Goal: Task Accomplishment & Management: Manage account settings

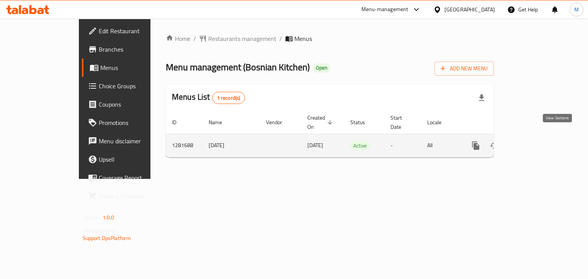
click at [535, 141] on icon "enhanced table" at bounding box center [530, 145] width 9 height 9
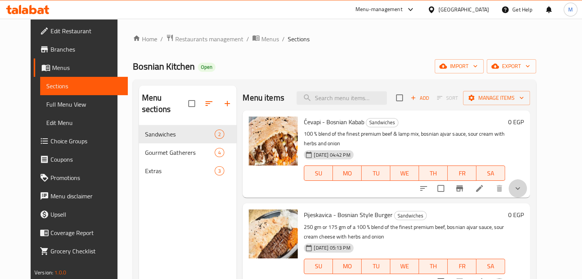
click at [527, 179] on button "show more" at bounding box center [518, 188] width 18 height 18
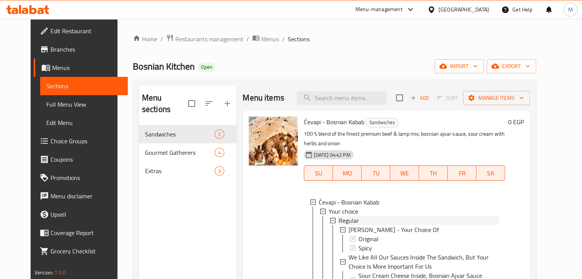
click at [356, 218] on div "Regular" at bounding box center [419, 220] width 160 height 9
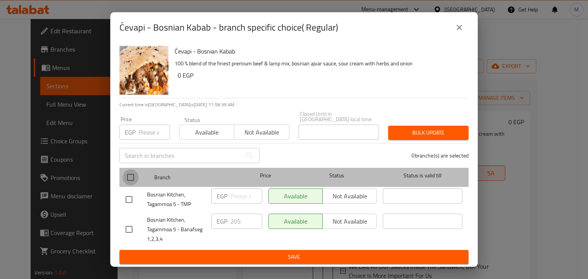
click at [127, 175] on input "checkbox" at bounding box center [130, 178] width 16 height 16
checkbox input "true"
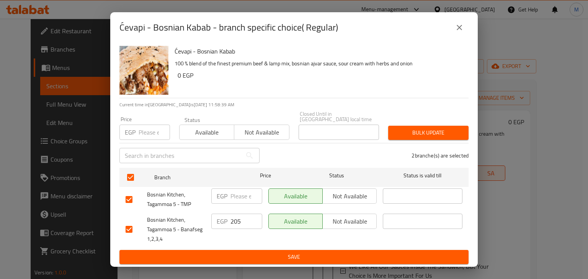
click at [144, 128] on input "number" at bounding box center [154, 132] width 31 height 15
type input "225"
click at [197, 120] on div "Available Not available" at bounding box center [234, 128] width 110 height 23
click at [210, 128] on span "Available" at bounding box center [207, 132] width 49 height 11
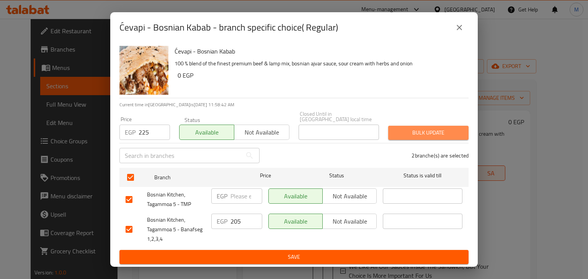
click at [411, 128] on span "Bulk update" at bounding box center [428, 133] width 68 height 10
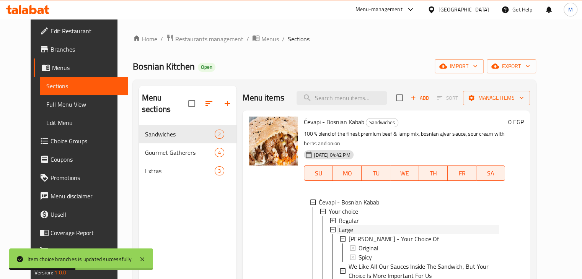
click at [346, 232] on div "Large" at bounding box center [419, 229] width 160 height 9
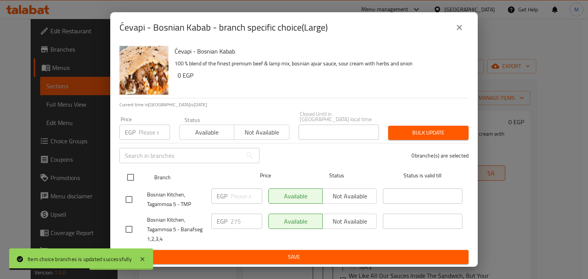
click at [132, 179] on input "checkbox" at bounding box center [130, 178] width 16 height 16
checkbox input "true"
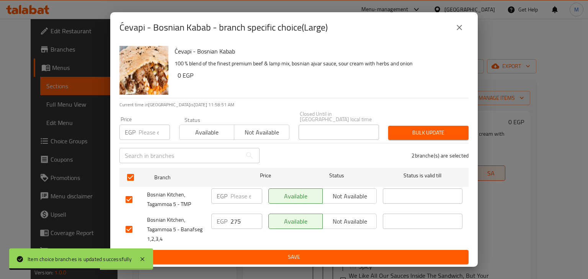
click at [136, 127] on div "EGP Price" at bounding box center [144, 132] width 51 height 15
type input "295"
click at [203, 127] on span "Available" at bounding box center [207, 132] width 49 height 11
click at [444, 132] on span "Bulk update" at bounding box center [428, 133] width 68 height 10
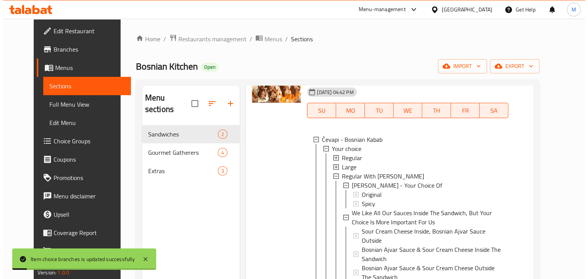
scroll to position [64, 0]
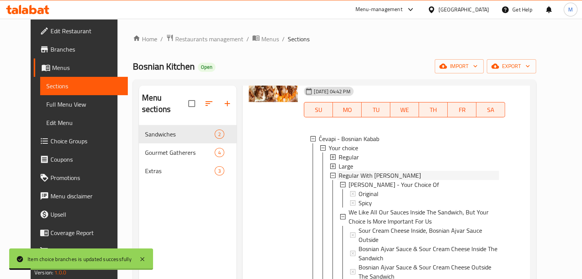
click at [383, 176] on span "Regular With [PERSON_NAME]" at bounding box center [380, 175] width 82 height 9
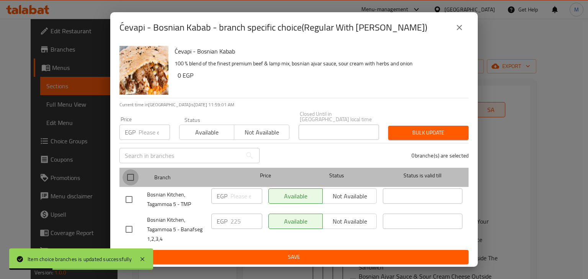
click at [129, 170] on input "checkbox" at bounding box center [130, 178] width 16 height 16
checkbox input "true"
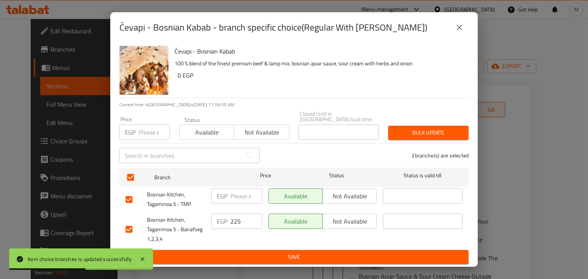
click at [136, 132] on div "EGP Price" at bounding box center [144, 132] width 51 height 15
type input "250"
click at [199, 128] on span "Available" at bounding box center [207, 132] width 49 height 11
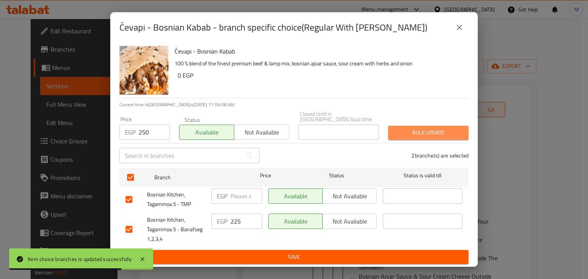
click at [439, 128] on span "Bulk update" at bounding box center [428, 133] width 68 height 10
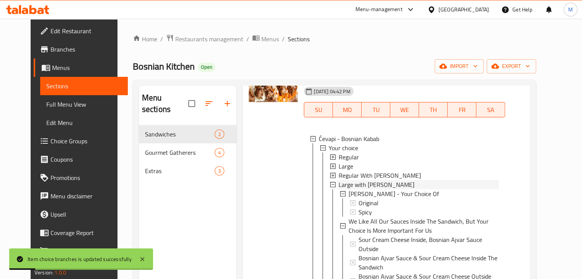
click at [374, 183] on span "Large with [PERSON_NAME]" at bounding box center [377, 184] width 76 height 9
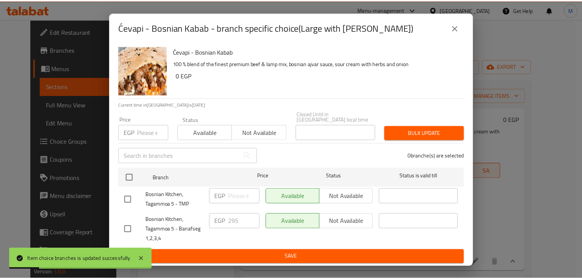
scroll to position [8, 0]
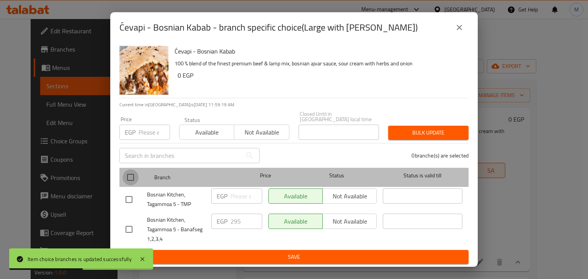
click at [128, 170] on input "checkbox" at bounding box center [130, 178] width 16 height 16
checkbox input "true"
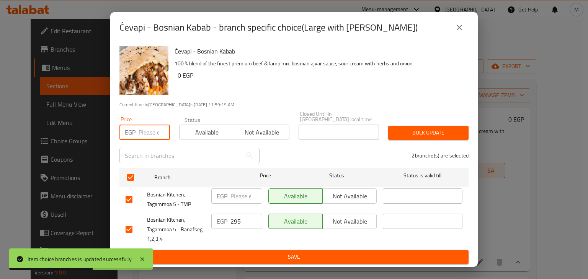
click at [151, 132] on input "number" at bounding box center [154, 132] width 31 height 15
type input "320"
click at [194, 129] on span "Available" at bounding box center [207, 132] width 49 height 11
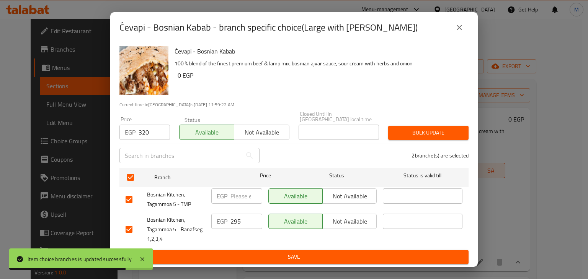
click at [414, 129] on span "Bulk update" at bounding box center [428, 133] width 68 height 10
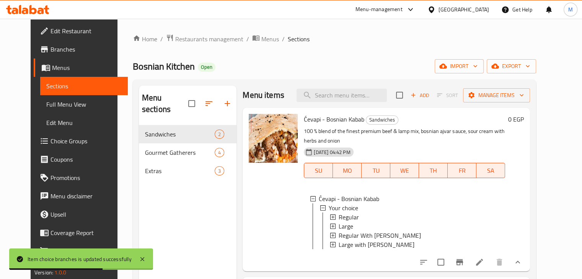
scroll to position [107, 0]
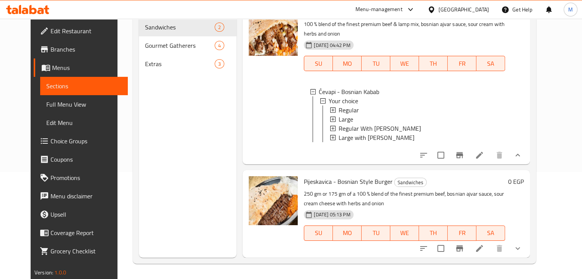
click at [527, 251] on button "show more" at bounding box center [518, 249] width 18 height 18
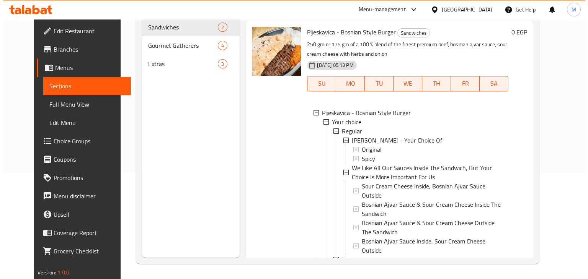
scroll to position [1, 0]
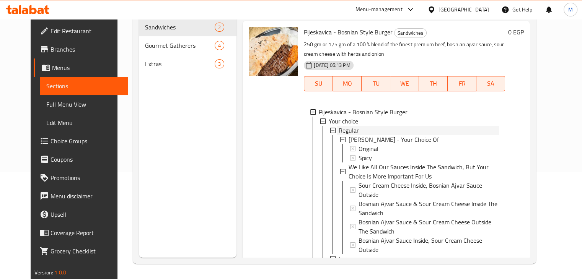
click at [365, 135] on div "Regular" at bounding box center [419, 130] width 160 height 9
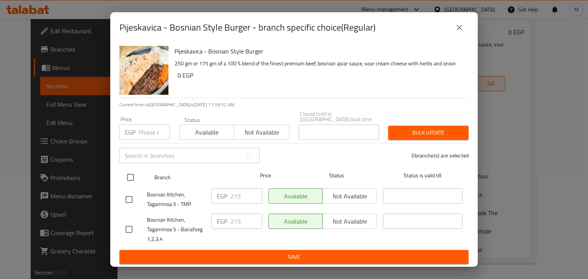
click at [136, 175] on input "checkbox" at bounding box center [130, 178] width 16 height 16
checkbox input "true"
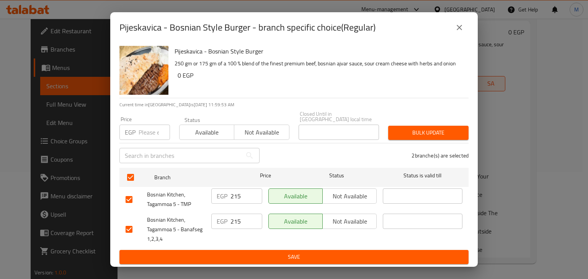
click at [139, 132] on input "number" at bounding box center [154, 132] width 31 height 15
type input "235"
click at [190, 127] on span "Available" at bounding box center [207, 132] width 49 height 11
click at [406, 128] on span "Bulk update" at bounding box center [428, 133] width 68 height 10
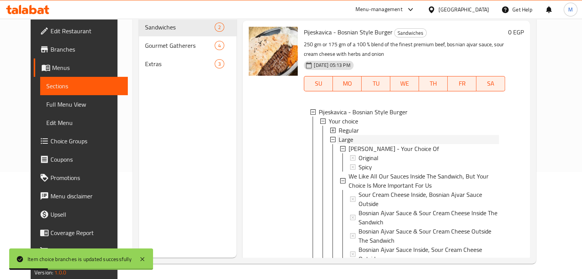
click at [339, 144] on span "Large" at bounding box center [346, 139] width 15 height 9
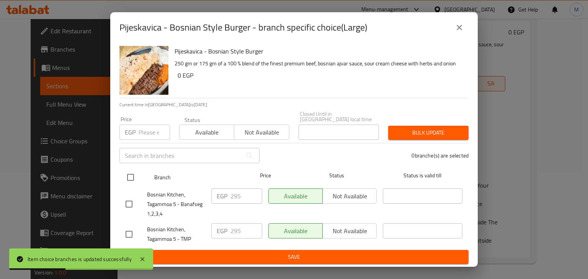
click at [125, 175] on input "checkbox" at bounding box center [130, 178] width 16 height 16
checkbox input "true"
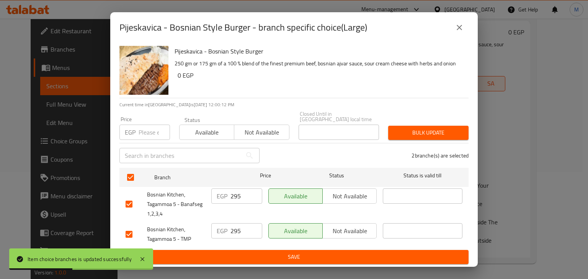
click at [142, 128] on input "number" at bounding box center [154, 132] width 31 height 15
type input "300"
click at [203, 130] on span "Available" at bounding box center [207, 132] width 49 height 11
click at [396, 134] on span "Bulk update" at bounding box center [428, 133] width 68 height 10
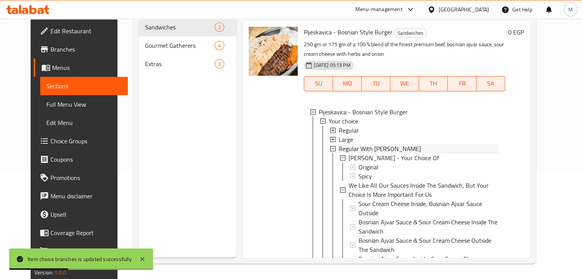
click at [373, 153] on span "Regular With [PERSON_NAME]" at bounding box center [380, 148] width 82 height 9
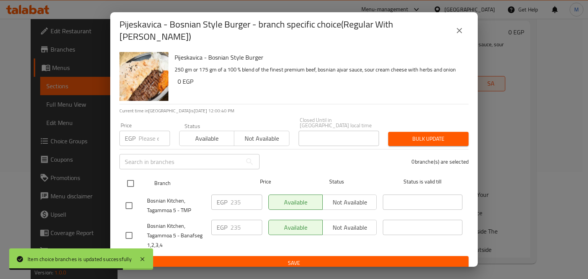
click at [127, 184] on input "checkbox" at bounding box center [130, 184] width 16 height 16
checkbox input "true"
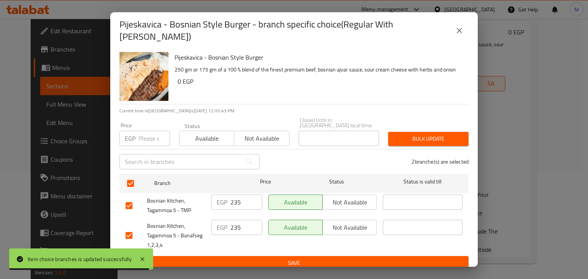
click at [150, 135] on input "number" at bounding box center [154, 138] width 31 height 15
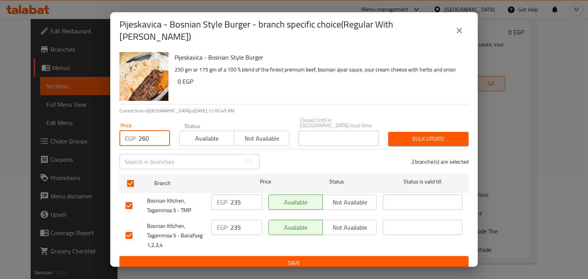
type input "260"
click at [199, 134] on span "Available" at bounding box center [207, 138] width 49 height 11
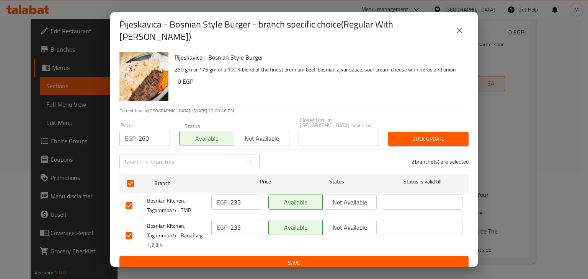
click at [412, 137] on span "Bulk update" at bounding box center [428, 139] width 68 height 10
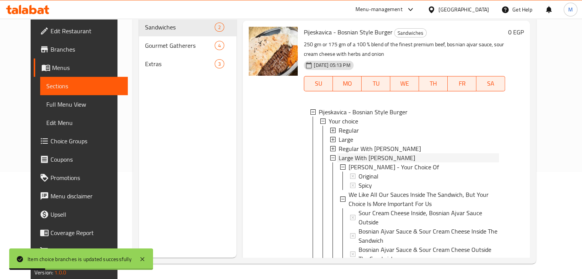
click at [359, 161] on span "Large With [PERSON_NAME]" at bounding box center [377, 157] width 77 height 9
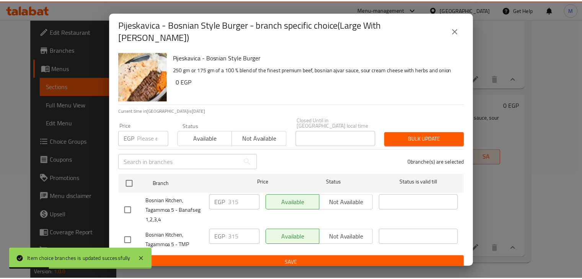
scroll to position [91, 0]
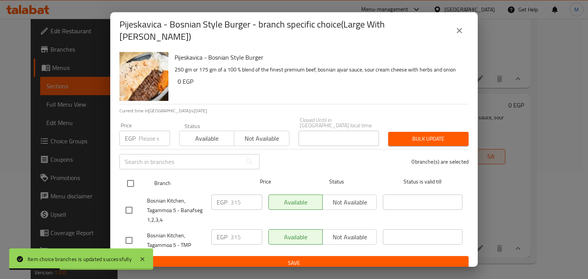
click at [125, 176] on input "checkbox" at bounding box center [130, 184] width 16 height 16
checkbox input "true"
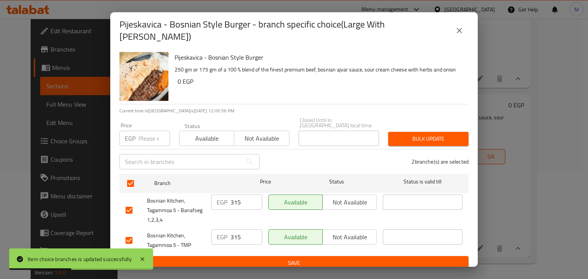
click at [144, 132] on input "number" at bounding box center [154, 138] width 31 height 15
type input "325"
click at [408, 134] on span "Bulk update" at bounding box center [428, 139] width 68 height 10
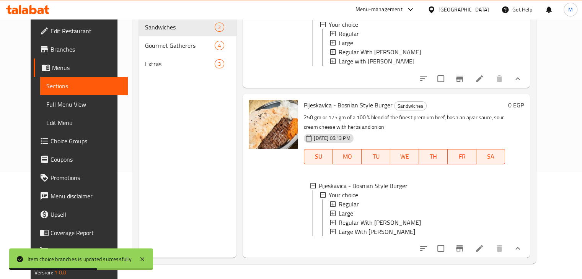
click at [365, 228] on span "Large With [PERSON_NAME]" at bounding box center [377, 231] width 77 height 9
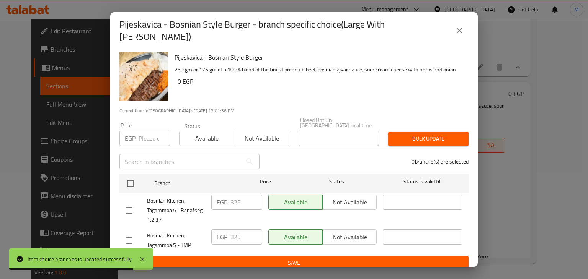
click at [459, 34] on button "close" at bounding box center [459, 30] width 18 height 18
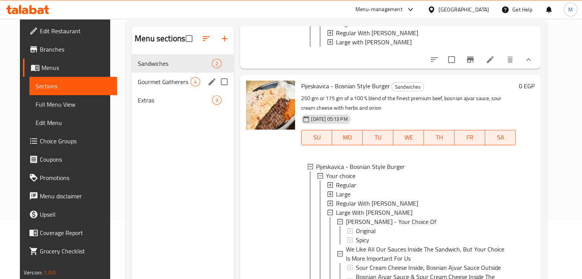
scroll to position [58, 0]
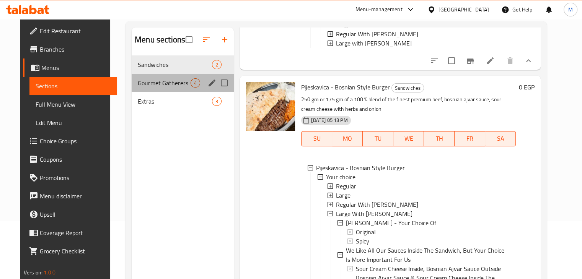
click at [176, 87] on span "Gourmet Gatherers" at bounding box center [164, 82] width 53 height 9
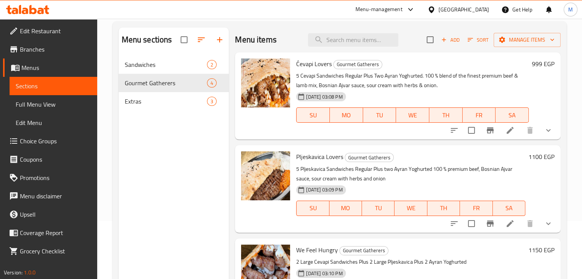
click at [539, 132] on button "show more" at bounding box center [548, 130] width 18 height 18
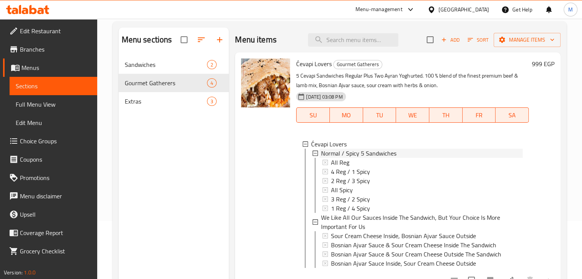
click at [390, 152] on span "Normal / Spicy 5 Sandwiches" at bounding box center [358, 153] width 75 height 9
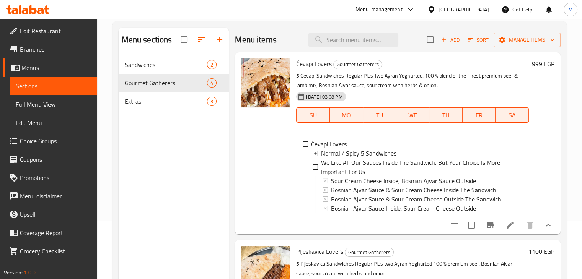
click at [544, 229] on icon "show more" at bounding box center [548, 225] width 9 height 9
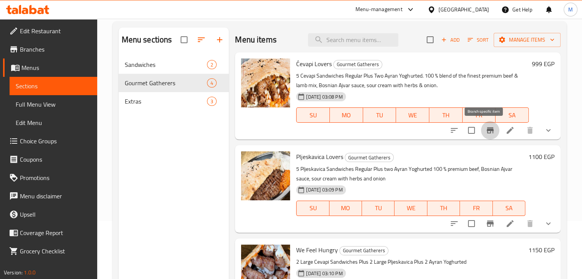
click at [490, 131] on button "Branch-specific-item" at bounding box center [490, 130] width 18 height 18
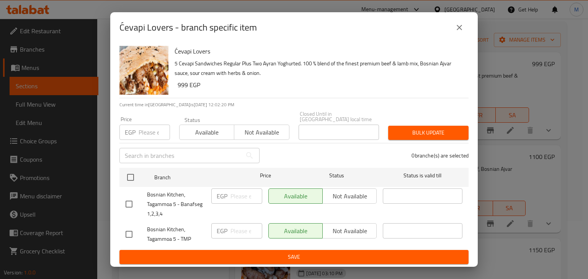
click at [462, 32] on icon "close" at bounding box center [459, 27] width 9 height 9
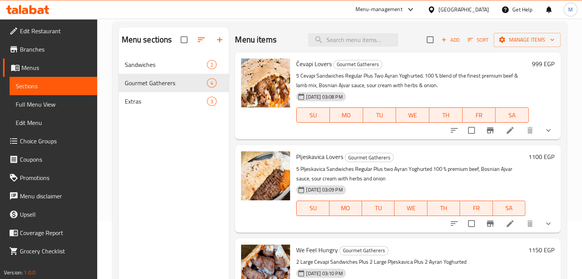
click at [544, 130] on icon "show more" at bounding box center [548, 130] width 9 height 9
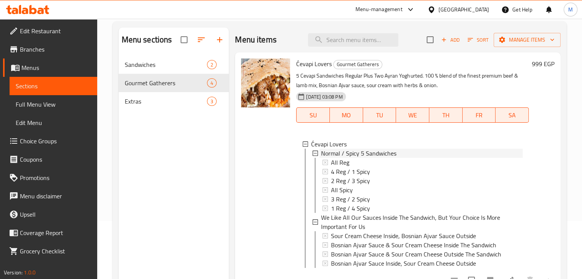
click at [347, 151] on span "Normal / Spicy 5 Sandwiches" at bounding box center [358, 153] width 75 height 9
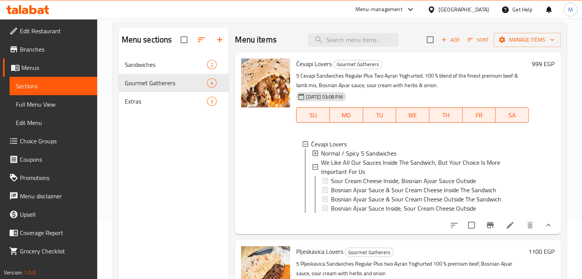
click at [347, 151] on span "Normal / Spicy 5 Sandwiches" at bounding box center [358, 153] width 75 height 9
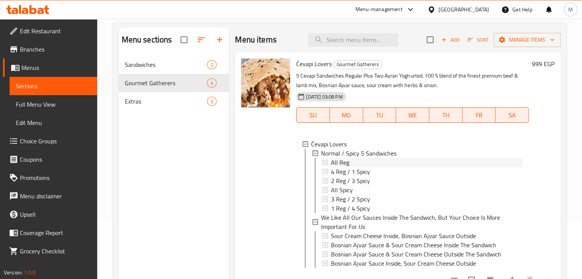
click at [350, 161] on div "All Reg" at bounding box center [427, 162] width 192 height 9
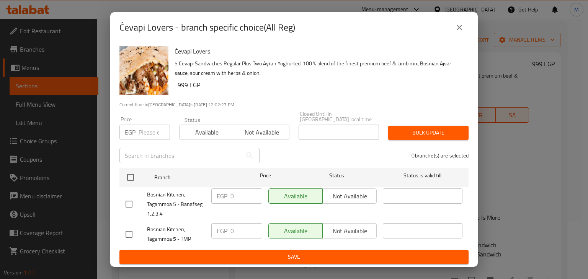
click at [461, 29] on icon "close" at bounding box center [459, 27] width 9 height 9
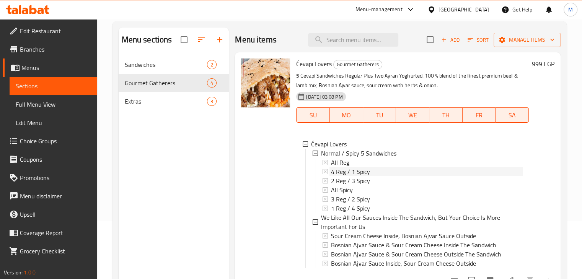
click at [360, 167] on span "4 Reg / 1 Spicy" at bounding box center [350, 171] width 39 height 9
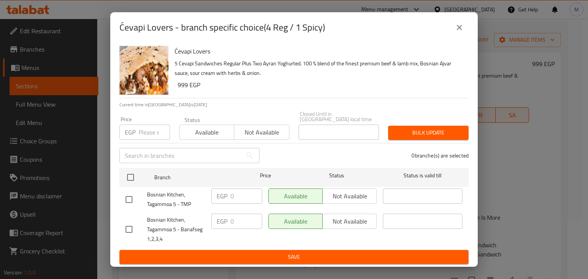
click at [460, 32] on icon "close" at bounding box center [459, 27] width 9 height 9
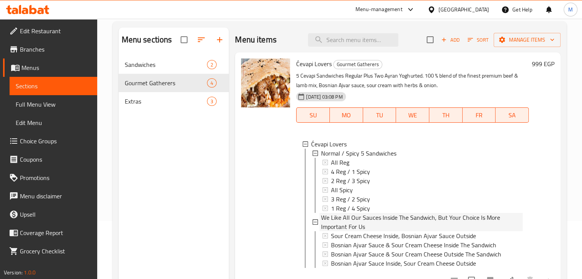
click at [412, 217] on span "We Like All Our Sauces Inside The Sandwich, But Your Choice Is More Important F…" at bounding box center [422, 222] width 202 height 18
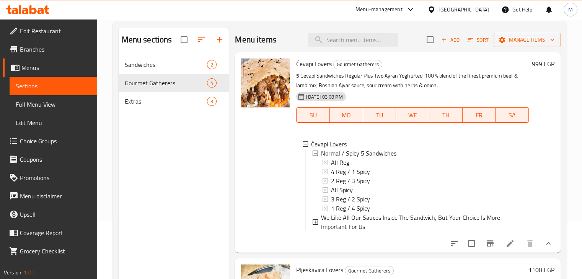
click at [412, 217] on span "We Like All Our Sauces Inside The Sandwich, But Your Choice Is More Important F…" at bounding box center [422, 222] width 202 height 18
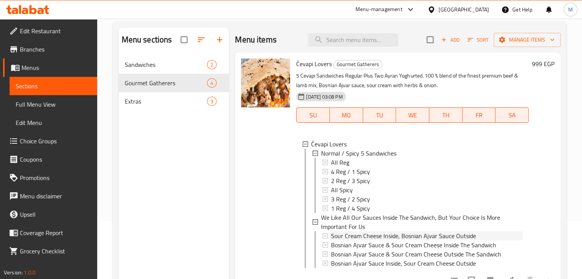
click at [390, 236] on span "Sour Cream Cheese Inside, Bosnian Ajvar Sauce Outside" at bounding box center [403, 236] width 145 height 9
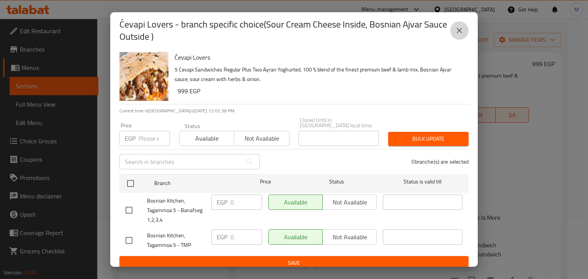
click at [454, 33] on button "close" at bounding box center [459, 30] width 18 height 18
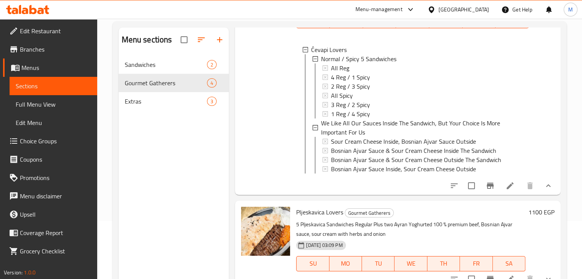
click at [544, 189] on icon "show more" at bounding box center [548, 185] width 9 height 9
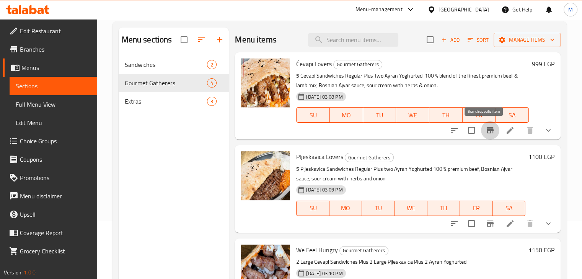
click at [488, 130] on icon "Branch-specific-item" at bounding box center [490, 130] width 9 height 9
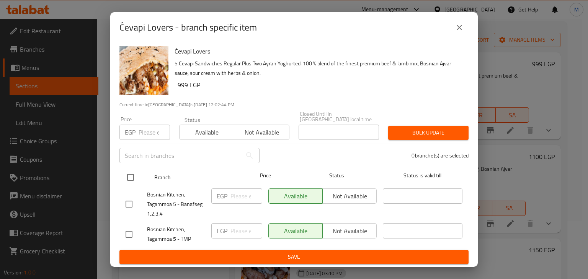
click at [133, 171] on input "checkbox" at bounding box center [130, 178] width 16 height 16
checkbox input "true"
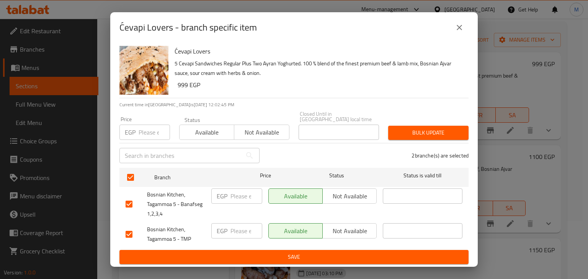
click at [136, 127] on div "EGP Price" at bounding box center [144, 132] width 51 height 15
type input "1050"
click at [201, 134] on span "Available" at bounding box center [207, 132] width 49 height 11
click at [423, 129] on span "Bulk update" at bounding box center [428, 133] width 68 height 10
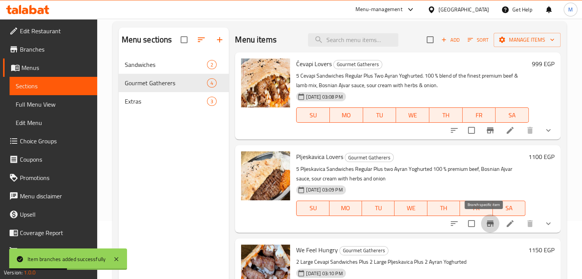
click at [487, 224] on icon "Branch-specific-item" at bounding box center [490, 224] width 7 height 6
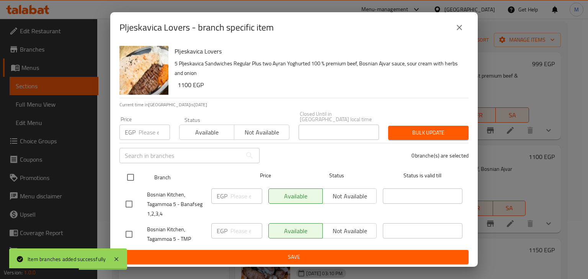
click at [127, 172] on input "checkbox" at bounding box center [130, 178] width 16 height 16
checkbox input "true"
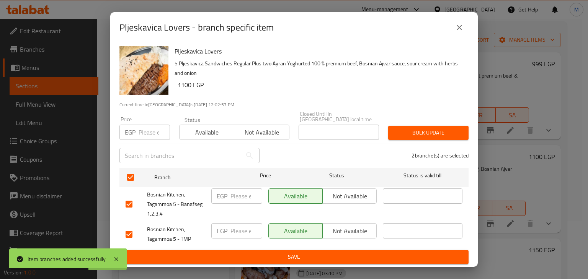
click at [138, 127] on div "EGP Price" at bounding box center [144, 132] width 51 height 15
type input "1150"
click at [214, 130] on span "Available" at bounding box center [207, 132] width 49 height 11
click at [423, 128] on span "Bulk update" at bounding box center [428, 133] width 68 height 10
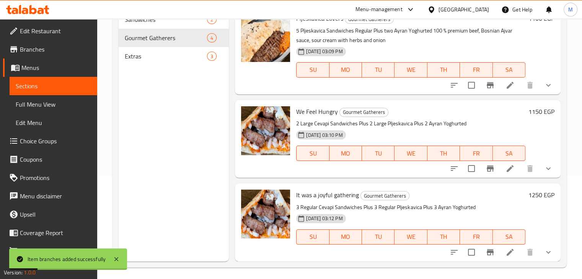
scroll to position [106, 0]
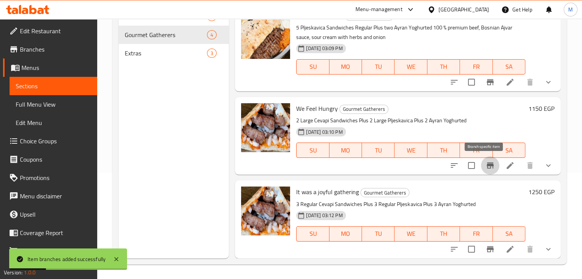
click at [487, 166] on icon "Branch-specific-item" at bounding box center [490, 166] width 7 height 6
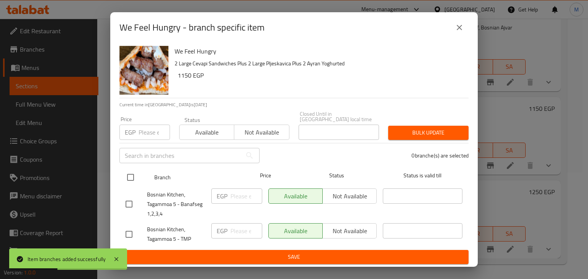
click at [132, 176] on input "checkbox" at bounding box center [130, 178] width 16 height 16
checkbox input "true"
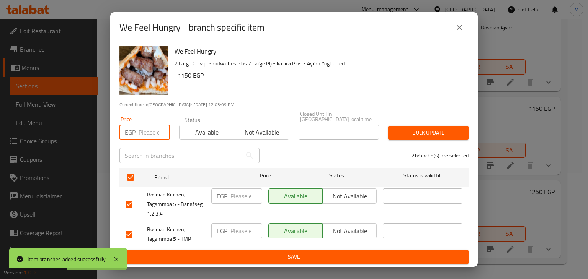
click at [142, 131] on input "number" at bounding box center [154, 132] width 31 height 15
type input "1200"
click at [202, 127] on span "Available" at bounding box center [207, 132] width 49 height 11
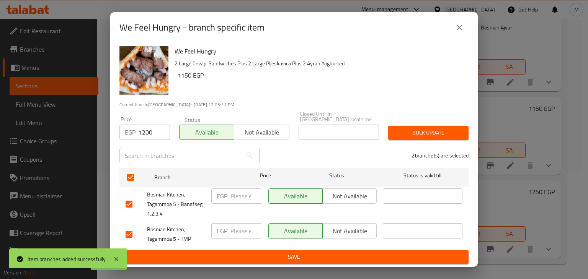
click at [409, 135] on span "Bulk update" at bounding box center [428, 133] width 68 height 10
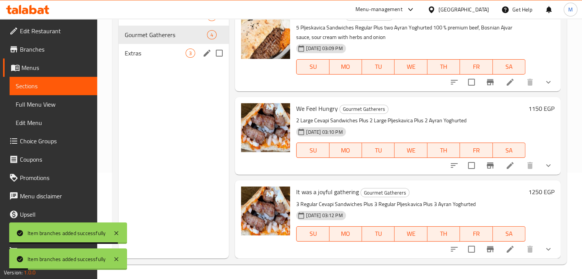
click at [167, 49] on span "Extras" at bounding box center [155, 53] width 61 height 9
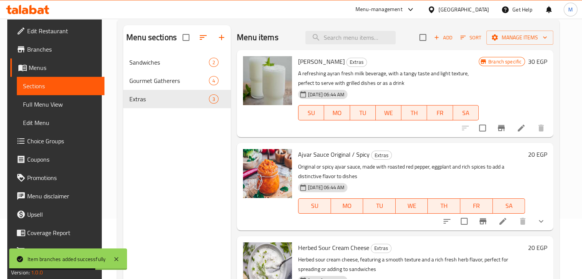
scroll to position [59, 0]
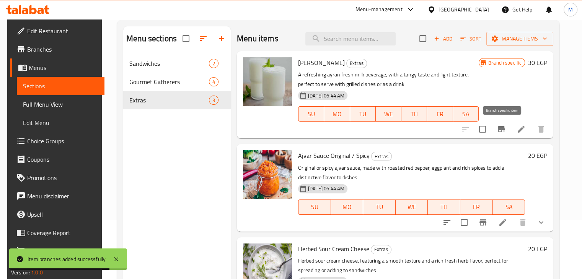
click at [503, 133] on icon "Branch-specific-item" at bounding box center [501, 129] width 9 height 9
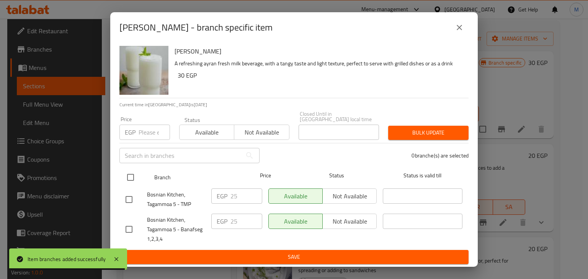
click at [133, 173] on input "checkbox" at bounding box center [130, 178] width 16 height 16
checkbox input "true"
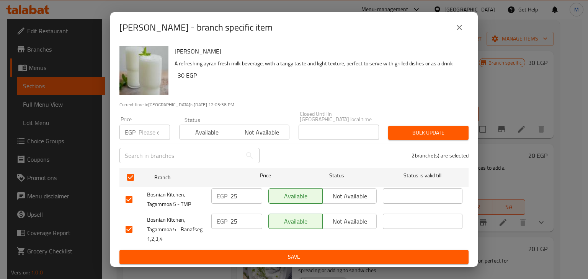
click at [138, 126] on div "EGP Price" at bounding box center [144, 132] width 51 height 15
type input "35"
click at [218, 129] on span "Available" at bounding box center [207, 132] width 49 height 11
click at [400, 130] on span "Bulk update" at bounding box center [428, 133] width 68 height 10
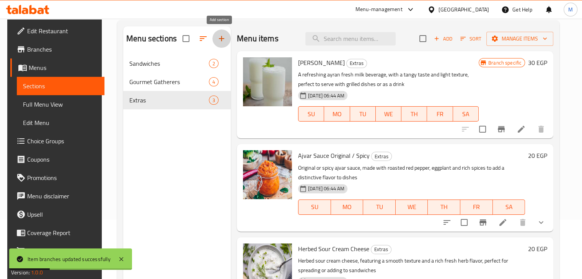
click at [217, 41] on icon "button" at bounding box center [221, 38] width 9 height 9
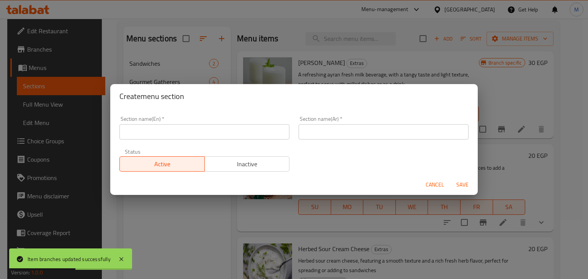
click at [158, 129] on input "text" at bounding box center [204, 131] width 170 height 15
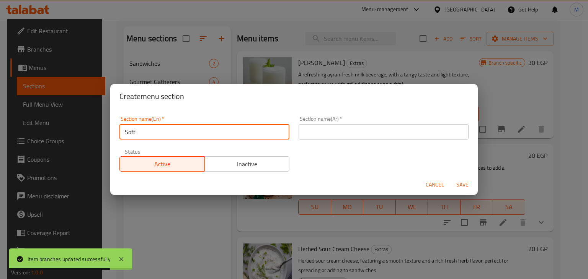
click at [158, 129] on input "Soft" at bounding box center [204, 131] width 170 height 15
click at [165, 134] on input "Soft" at bounding box center [204, 131] width 170 height 15
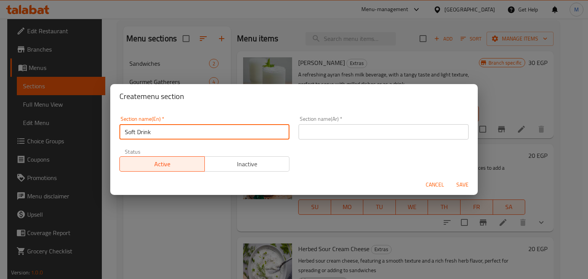
type input "Soft Drink"
click at [313, 130] on input "text" at bounding box center [383, 131] width 170 height 15
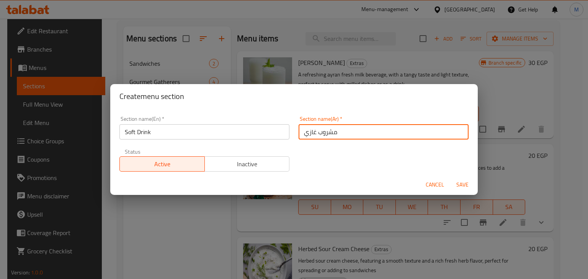
type input "مشروب غازي"
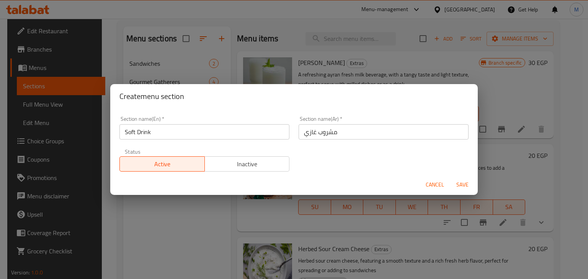
click at [465, 185] on span "Save" at bounding box center [462, 185] width 18 height 10
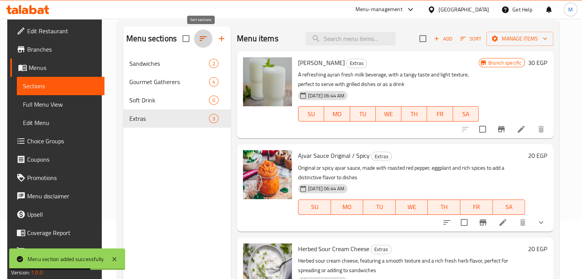
click at [201, 38] on icon "button" at bounding box center [203, 38] width 9 height 9
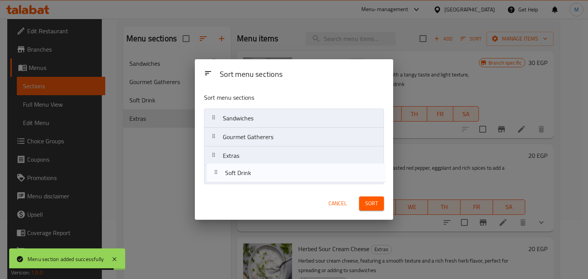
drag, startPoint x: 262, startPoint y: 156, endPoint x: 264, endPoint y: 175, distance: 19.3
click at [264, 175] on nav "Sandwiches Gourmet Gatherers Soft Drink Extras" at bounding box center [293, 147] width 179 height 76
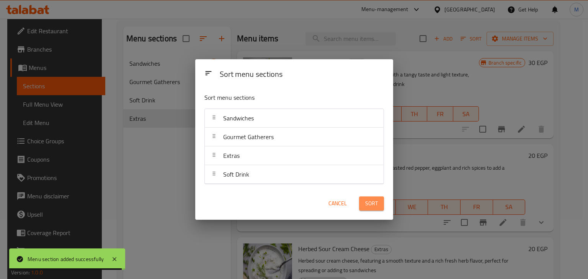
click at [375, 209] on button "Sort" at bounding box center [371, 204] width 25 height 14
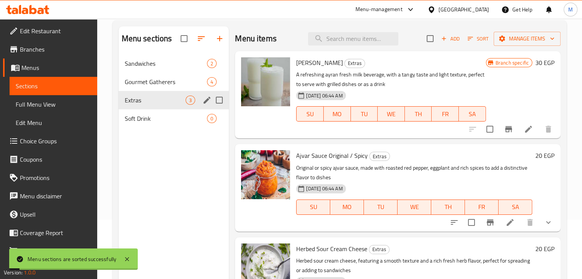
click at [173, 111] on div "Soft Drink 0" at bounding box center [174, 118] width 111 height 18
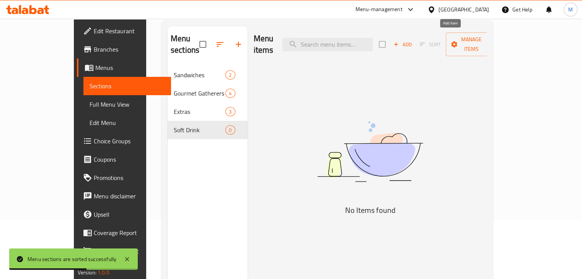
click at [413, 40] on span "Add" at bounding box center [402, 44] width 21 height 9
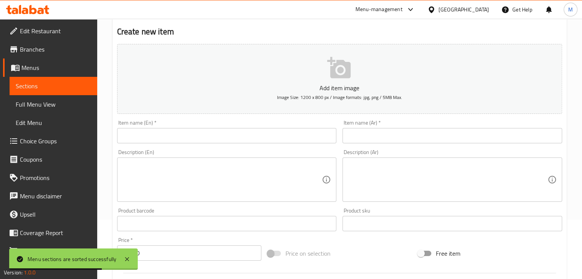
click at [204, 137] on input "text" at bounding box center [227, 135] width 220 height 15
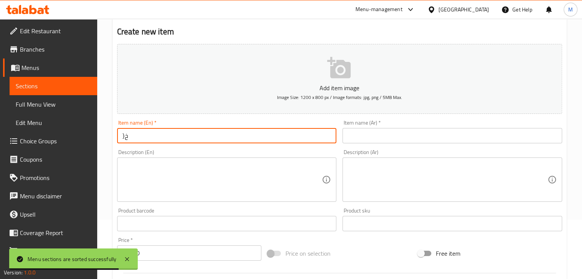
type input "}"
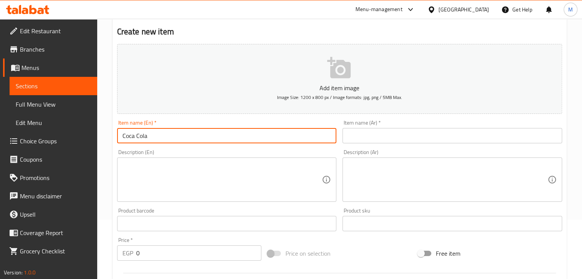
type input "Coca Cola"
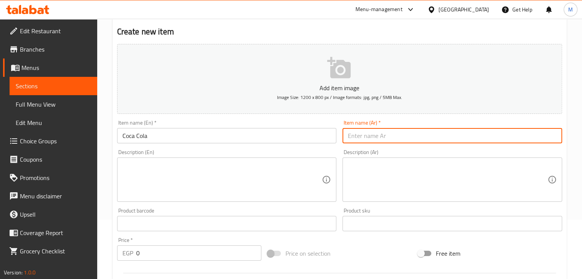
click at [356, 138] on input "text" at bounding box center [453, 135] width 220 height 15
type input "[PERSON_NAME]"
click at [278, 182] on textarea at bounding box center [222, 180] width 200 height 36
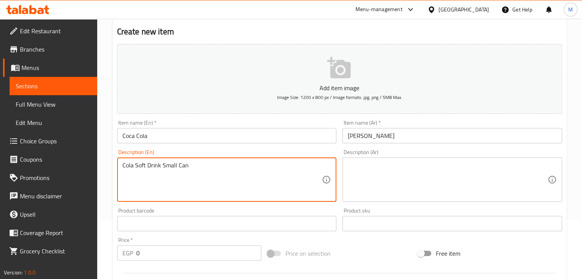
type textarea "Cola Soft Drink Small Can"
click at [371, 185] on textarea at bounding box center [448, 180] width 200 height 36
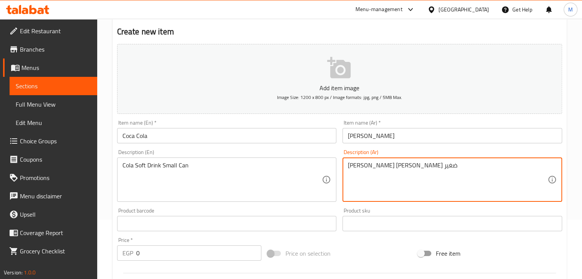
drag, startPoint x: 356, startPoint y: 164, endPoint x: 360, endPoint y: 165, distance: 4.4
click at [360, 165] on textarea "[PERSON_NAME] [PERSON_NAME] ضغير" at bounding box center [448, 180] width 200 height 36
type textarea "[PERSON_NAME] [PERSON_NAME] صغير"
click at [308, 153] on div "Description (En) Cola Soft Drink Small Can Description (En)" at bounding box center [227, 176] width 220 height 52
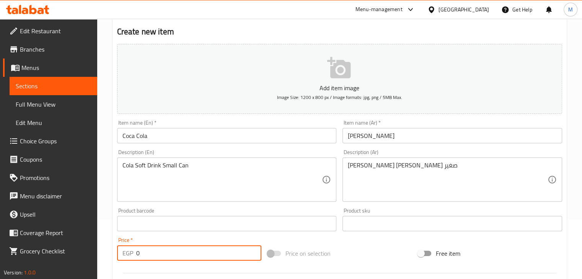
click at [160, 256] on input "0" at bounding box center [198, 253] width 125 height 15
type input "25"
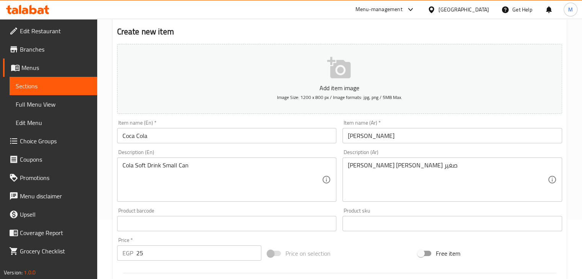
click at [177, 242] on div "Price   * EGP 25 Price *" at bounding box center [189, 249] width 144 height 23
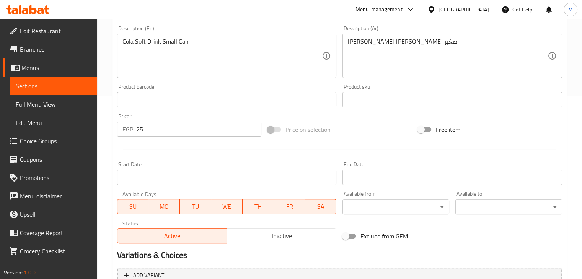
scroll to position [261, 0]
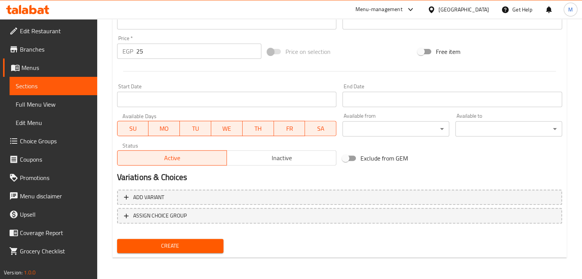
click at [202, 243] on span "Create" at bounding box center [170, 246] width 95 height 10
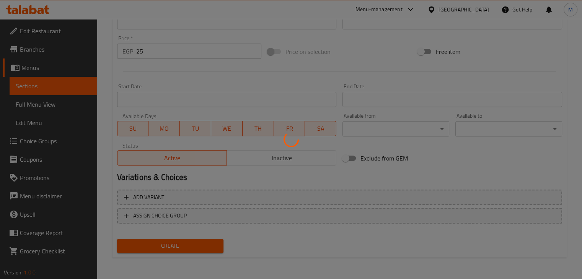
scroll to position [55, 0]
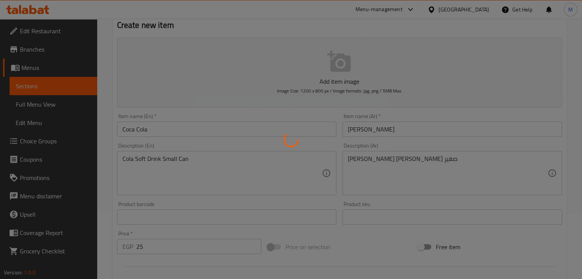
type input "0"
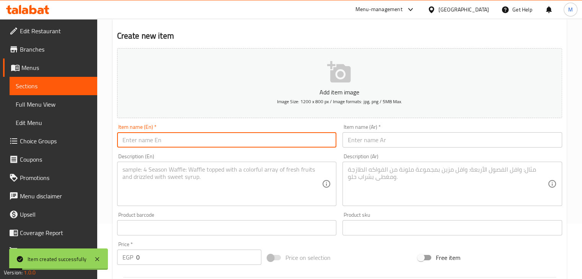
click at [220, 143] on input "text" at bounding box center [227, 139] width 220 height 15
type input "Coca Cola Zero"
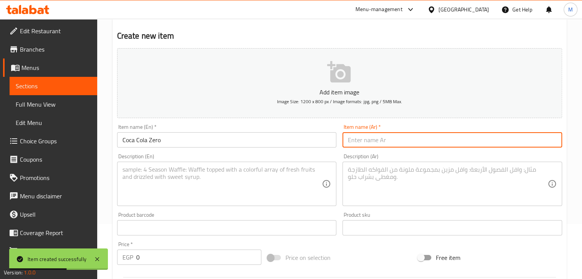
click at [366, 134] on input "text" at bounding box center [453, 139] width 220 height 15
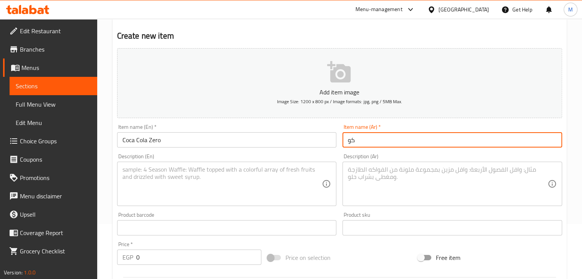
type input "ك"
type input "كوكا [PERSON_NAME]"
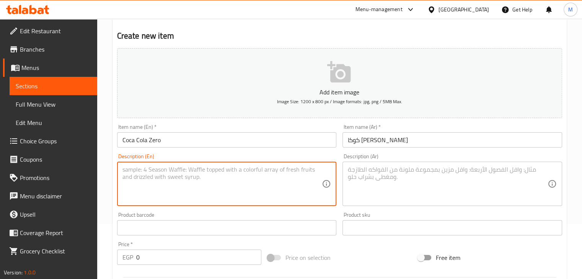
click at [280, 186] on textarea at bounding box center [222, 184] width 200 height 36
type textarea "Coca Cola Zero Soft Drink (Low Calories)"
click at [406, 190] on textarea at bounding box center [448, 184] width 200 height 36
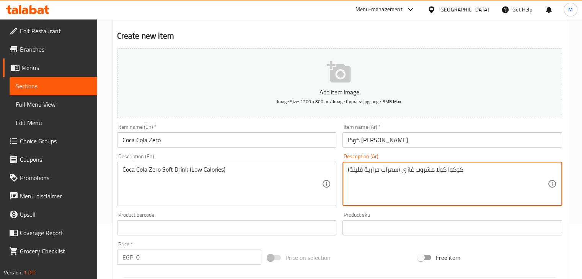
type textarea "كوكوا كولا مشروب غازي (سعرات حرارية قليلة)"
click at [159, 256] on input "0" at bounding box center [198, 257] width 125 height 15
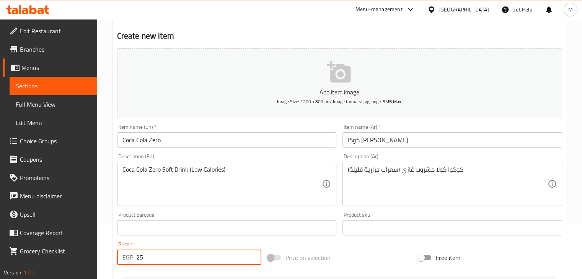
type input "25"
click at [180, 238] on div "Product barcode Product barcode" at bounding box center [227, 223] width 226 height 29
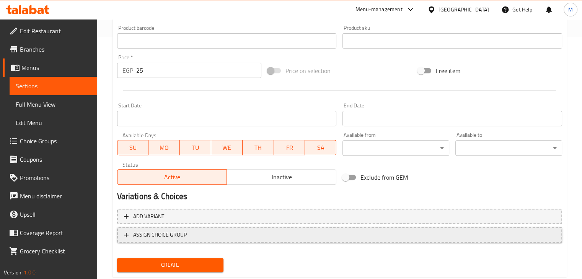
scroll to position [242, 0]
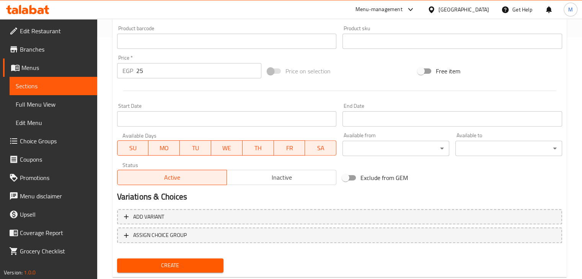
click at [175, 264] on span "Create" at bounding box center [170, 266] width 95 height 10
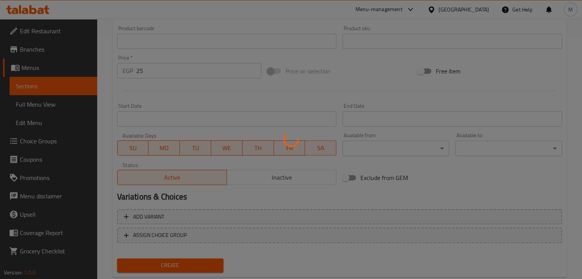
type input "0"
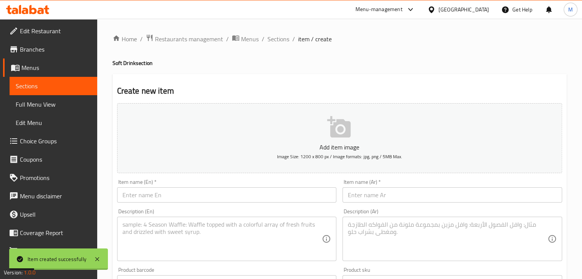
scroll to position [80, 0]
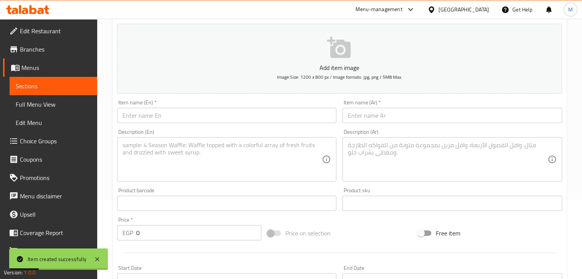
click at [200, 117] on input "text" at bounding box center [227, 115] width 220 height 15
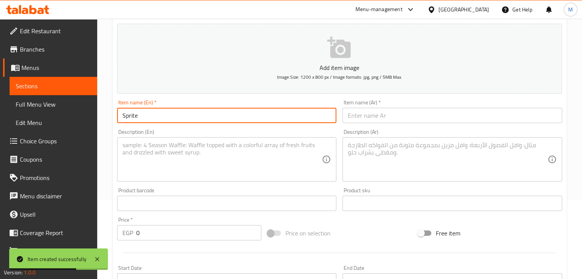
type input "Sprite"
click at [370, 115] on input "text" at bounding box center [453, 115] width 220 height 15
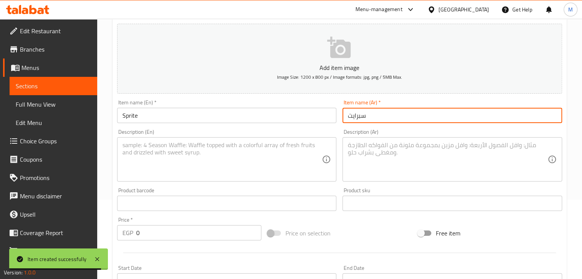
type input "سبرايت"
click at [245, 162] on textarea at bounding box center [222, 160] width 200 height 36
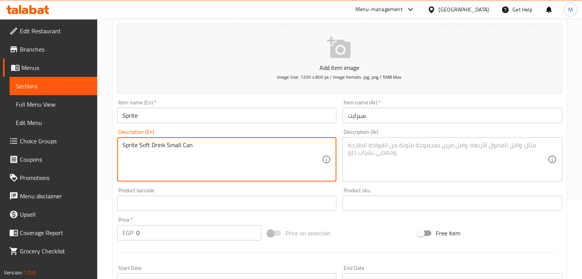
type textarea "Sprite Soft Drink Small Can"
click at [404, 168] on textarea at bounding box center [448, 160] width 200 height 36
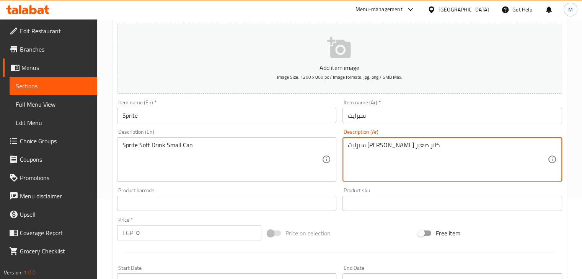
type textarea "سبرايت [PERSON_NAME] كانز صغير"
click at [154, 230] on input "0" at bounding box center [198, 232] width 125 height 15
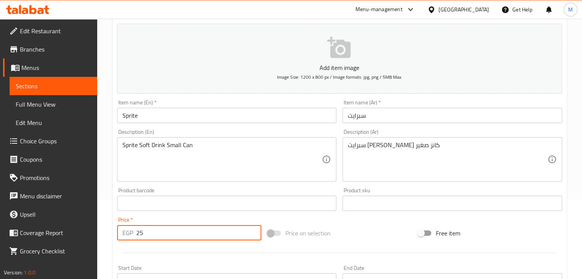
type input "25"
click at [168, 222] on div "Price   * EGP 25 Price *" at bounding box center [189, 228] width 144 height 23
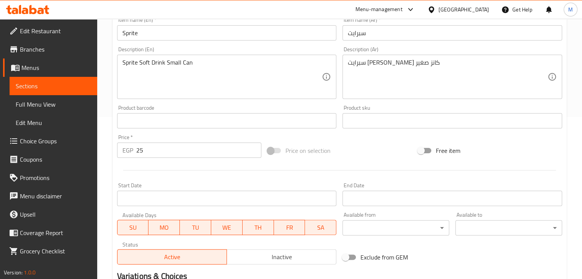
scroll to position [261, 0]
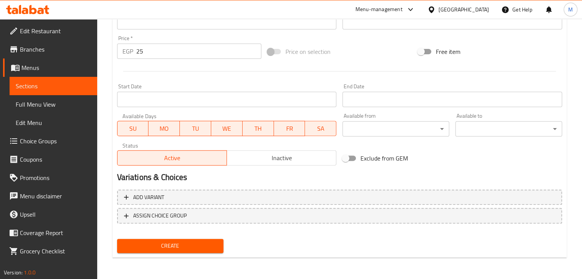
click at [154, 249] on span "Create" at bounding box center [170, 246] width 95 height 10
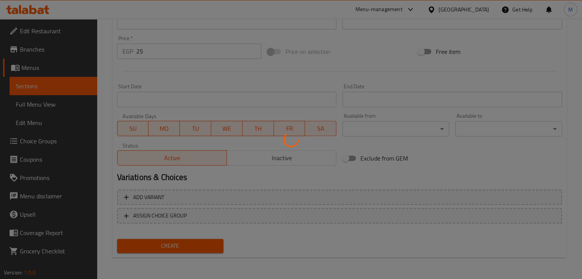
type input "0"
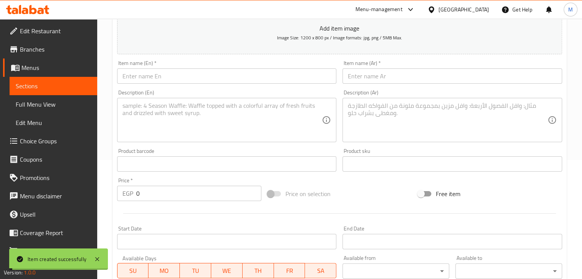
scroll to position [114, 0]
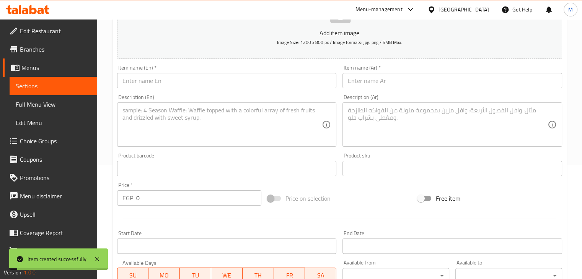
click at [166, 84] on input "text" at bounding box center [227, 80] width 220 height 15
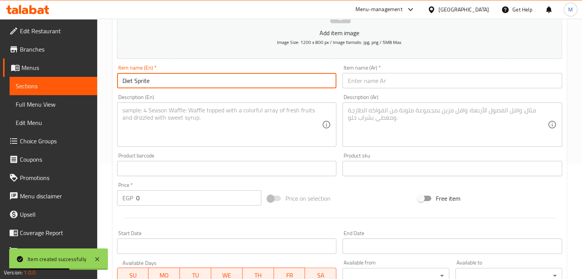
type input "Diet Sprite"
click at [406, 80] on input "text" at bounding box center [453, 80] width 220 height 15
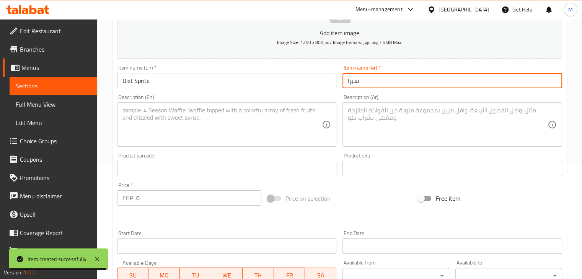
type input "سبرا"
click at [248, 80] on input "Diet Sprite" at bounding box center [227, 80] width 220 height 15
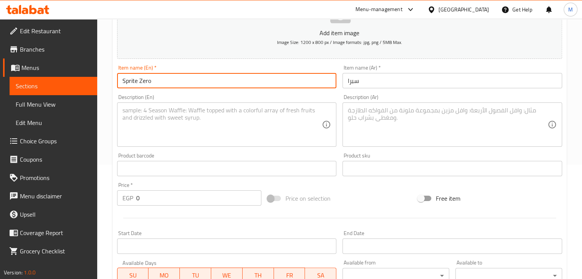
type input "Sprite Zero"
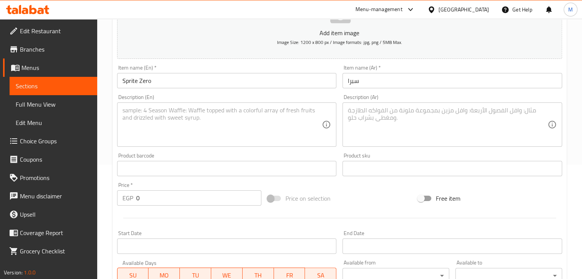
click at [386, 89] on div "Item name (Ar)   * سبرا Item name (Ar) *" at bounding box center [452, 76] width 226 height 29
click at [386, 88] on input "سبرا" at bounding box center [453, 80] width 220 height 15
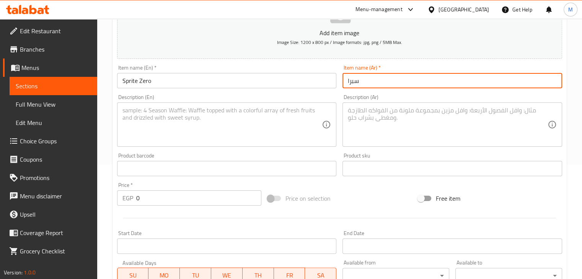
click at [386, 88] on input "سبرا" at bounding box center [453, 80] width 220 height 15
type input "سبرايت زيرو"
click at [248, 129] on textarea at bounding box center [222, 125] width 200 height 36
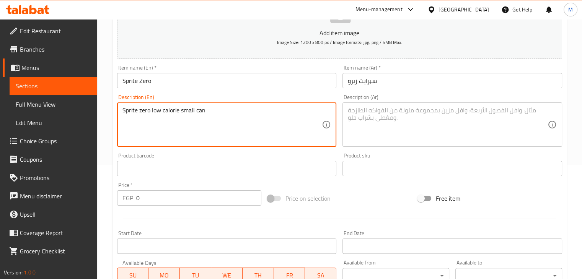
type textarea "Sprite zero low calorie small can"
click at [400, 128] on textarea at bounding box center [448, 125] width 200 height 36
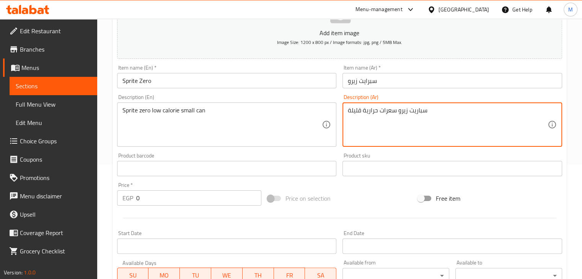
click at [418, 112] on textarea "سباريت زيرو سعرات حرارية قليلة" at bounding box center [448, 125] width 200 height 36
click at [445, 112] on textarea "سبريت زيرو سعرات حرارية قليلة" at bounding box center [448, 125] width 200 height 36
click at [418, 114] on textarea "سبريت زيرو سعرات حرارية قليلة" at bounding box center [448, 125] width 200 height 36
click at [415, 112] on textarea "سبريت زيرو سعرات حرارية قليلة" at bounding box center [448, 125] width 200 height 36
click at [418, 113] on textarea "سبريت زيرو سعرات حرارية قليلة" at bounding box center [448, 125] width 200 height 36
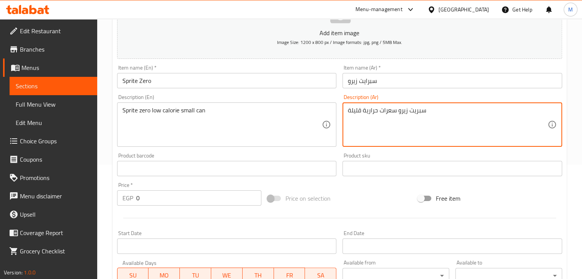
click at [416, 112] on textarea "سبريت زيرو سعرات حرارية قليلة" at bounding box center [448, 125] width 200 height 36
click at [460, 119] on textarea "سبرايت زيرو سعرات حرارية قليلة" at bounding box center [448, 125] width 200 height 36
type textarea "سبرايت زيرو سعرات حرارية قليلة كانز صغير"
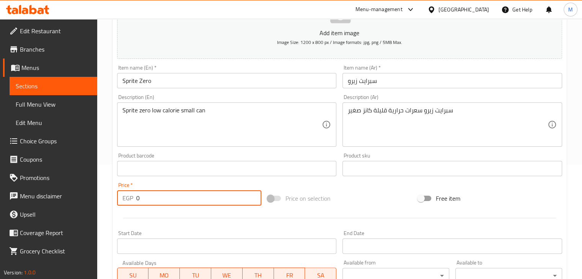
click at [187, 197] on input "0" at bounding box center [198, 198] width 125 height 15
type input "25"
click at [202, 184] on div "Price   * EGP 25 Price *" at bounding box center [189, 194] width 144 height 23
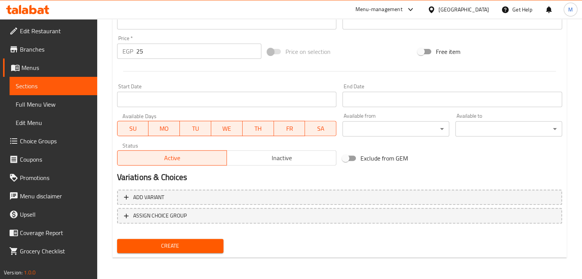
click at [183, 238] on div "Create" at bounding box center [170, 246] width 113 height 20
click at [192, 244] on span "Create" at bounding box center [170, 246] width 95 height 10
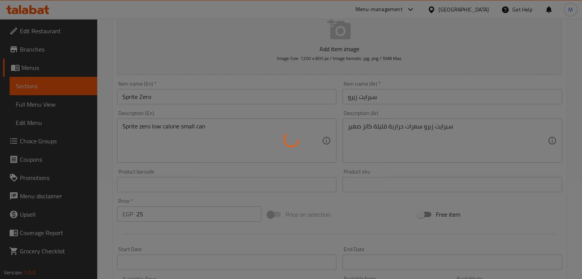
type input "0"
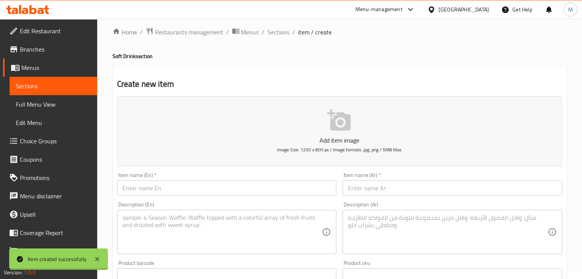
scroll to position [0, 0]
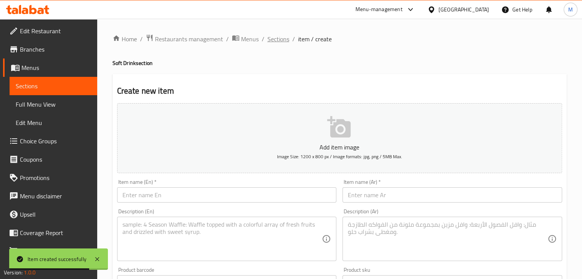
click at [276, 37] on span "Sections" at bounding box center [278, 38] width 22 height 9
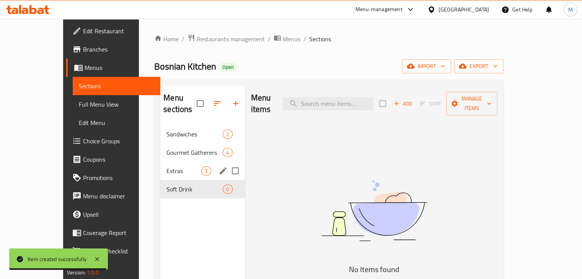
click at [185, 166] on span "Extras" at bounding box center [183, 170] width 35 height 9
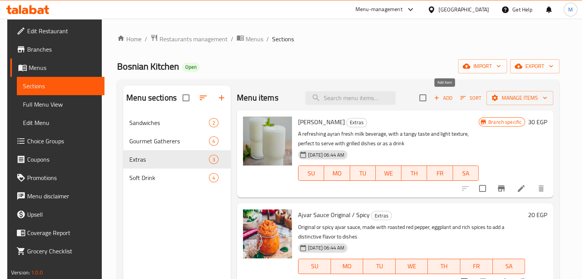
click at [450, 95] on span "Add" at bounding box center [443, 98] width 21 height 9
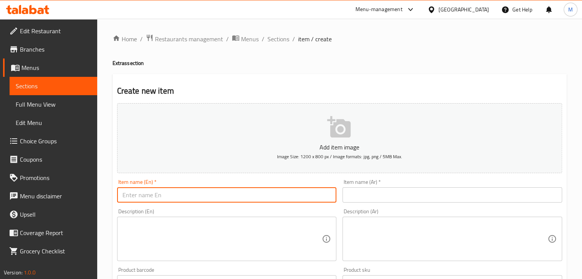
click at [225, 199] on input "text" at bounding box center [227, 195] width 220 height 15
type input "French Fries"
click at [354, 191] on input "text" at bounding box center [453, 195] width 220 height 15
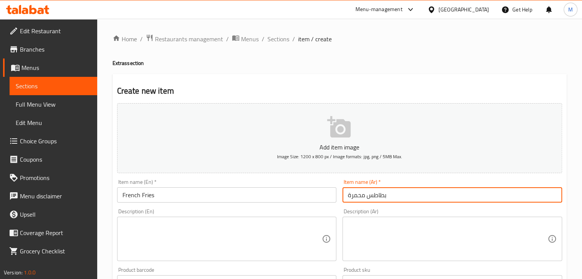
type input "بطاطس محمرة"
click at [289, 236] on textarea at bounding box center [222, 239] width 200 height 36
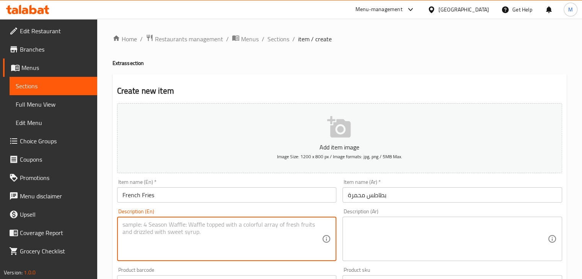
click at [124, 196] on input "French Fries" at bounding box center [227, 195] width 220 height 15
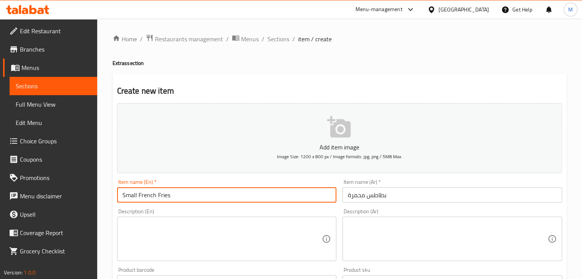
type input "Small French Fries"
click at [431, 194] on input "بطاطس محمرة" at bounding box center [453, 195] width 220 height 15
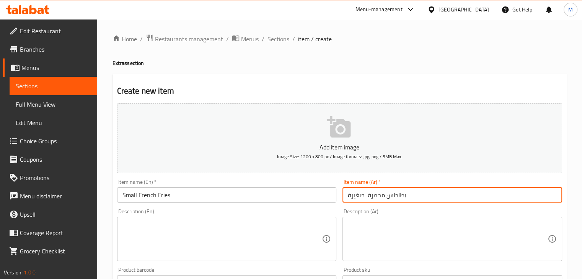
type input "بطاطس محمرة صغيرة"
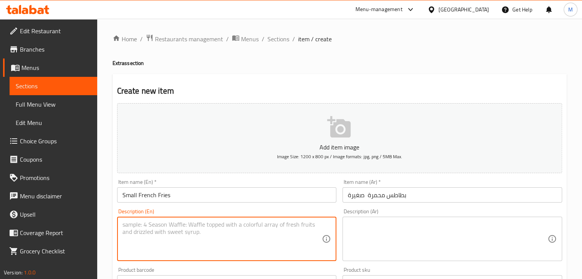
click at [260, 247] on textarea at bounding box center [222, 239] width 200 height 36
click at [145, 225] on textarea "French Fries small pack" at bounding box center [222, 239] width 200 height 36
click at [206, 225] on textarea "French fries small pack" at bounding box center [222, 239] width 200 height 36
type textarea "French fries small pack"
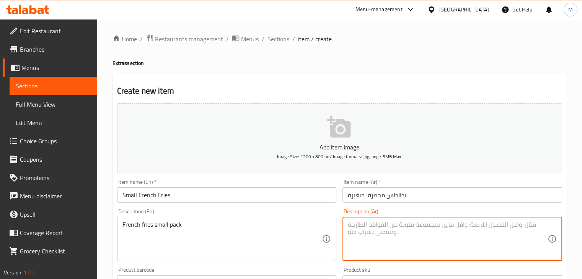
click at [378, 228] on textarea at bounding box center [448, 239] width 200 height 36
type textarea "ب"
type textarea "باكت بطاطس محمرة صغيرة"
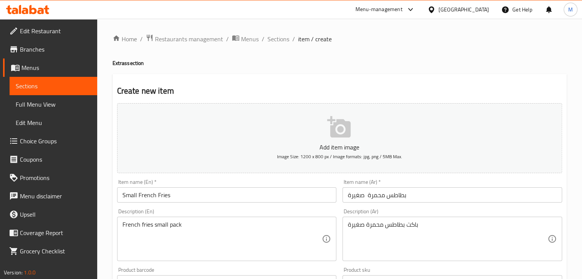
click at [300, 218] on div "French fries small pack Description (En)" at bounding box center [227, 239] width 220 height 44
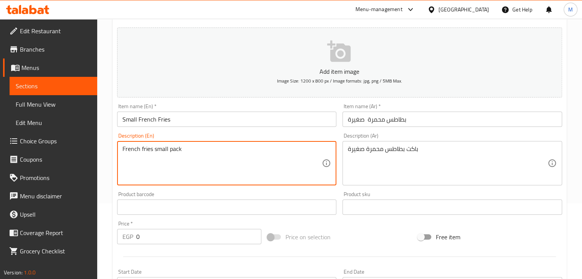
scroll to position [77, 0]
click at [189, 233] on input "0" at bounding box center [198, 235] width 125 height 15
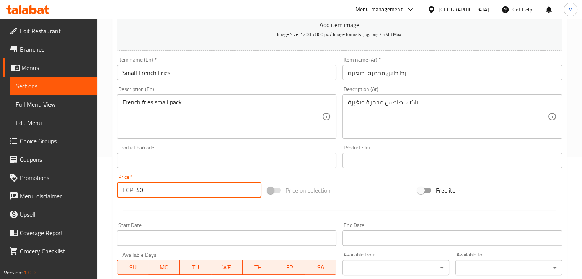
scroll to position [261, 0]
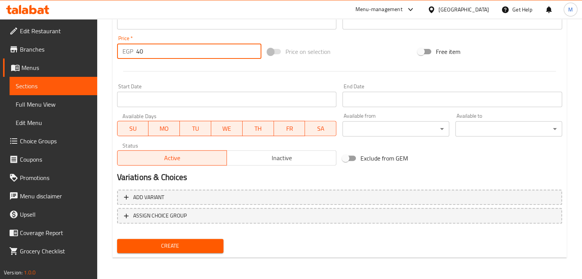
type input "40"
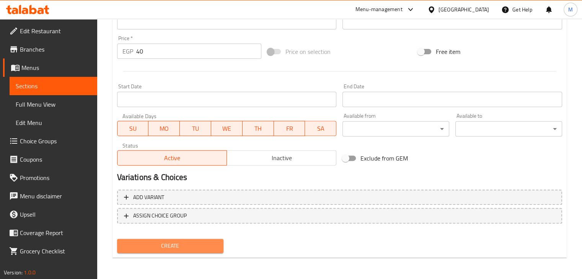
click at [152, 249] on span "Create" at bounding box center [170, 246] width 95 height 10
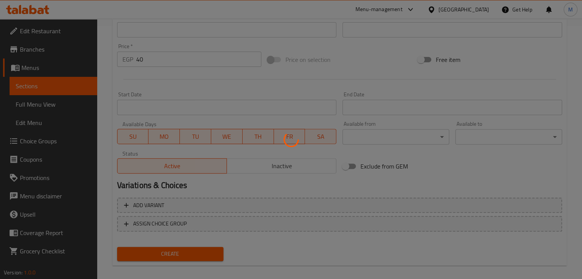
scroll to position [251, 0]
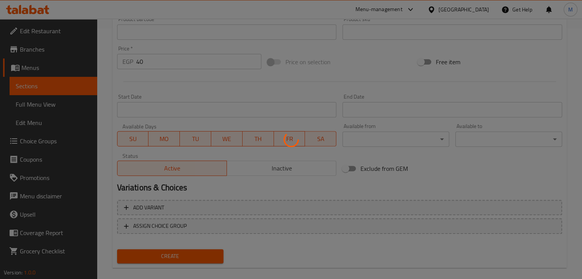
type input "0"
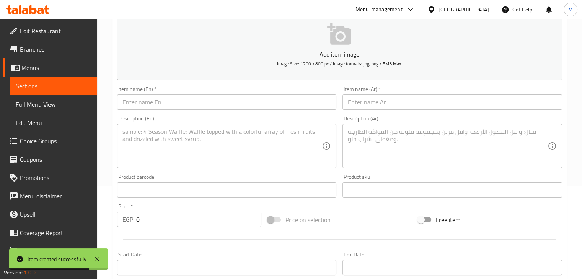
scroll to position [88, 0]
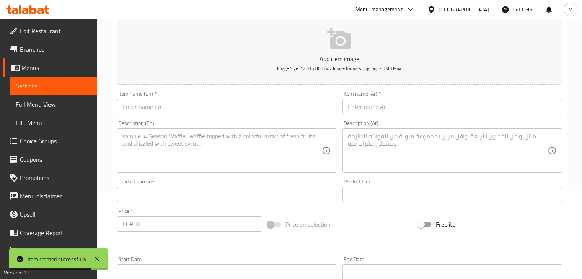
click at [173, 106] on input "text" at bounding box center [227, 106] width 220 height 15
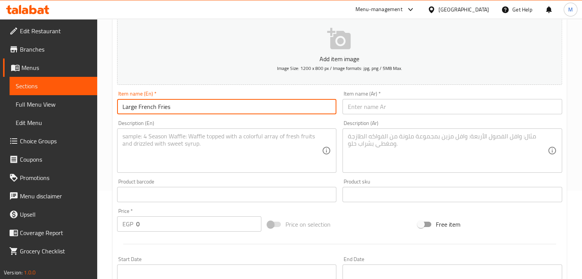
type input "Large French Fries"
click at [403, 101] on input "text" at bounding box center [453, 106] width 220 height 15
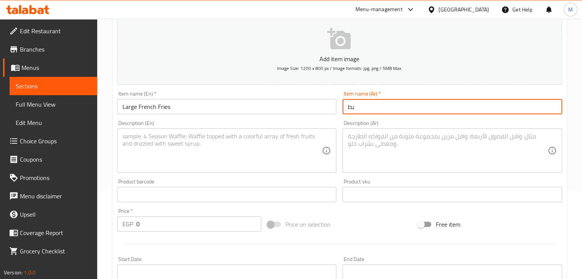
type input "ب"
type input "بطاطس محمرة كبيرة"
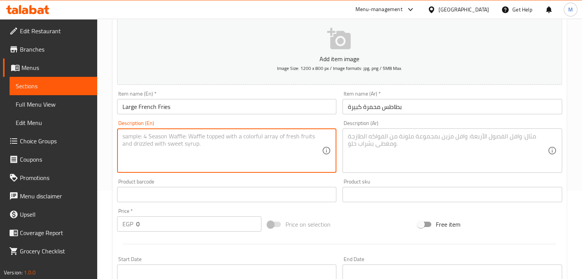
click at [283, 148] on textarea at bounding box center [222, 151] width 200 height 36
type textarea "Large pack French Fries"
click at [414, 158] on textarea at bounding box center [448, 151] width 200 height 36
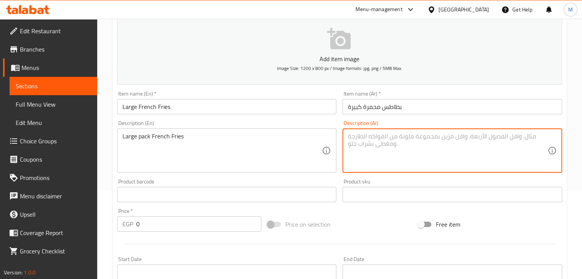
type textarea "و"
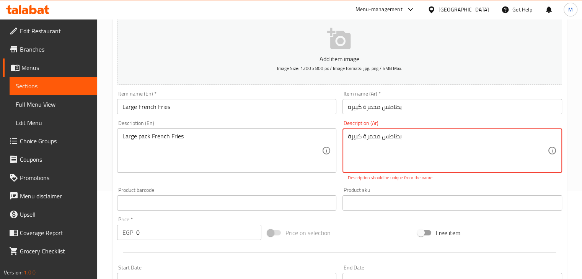
click at [347, 139] on div "بطاطس محمرة كبيرة Description (Ar)" at bounding box center [453, 151] width 220 height 44
click at [348, 138] on textarea "بطاطس محمرة كبيرة" at bounding box center [448, 151] width 200 height 36
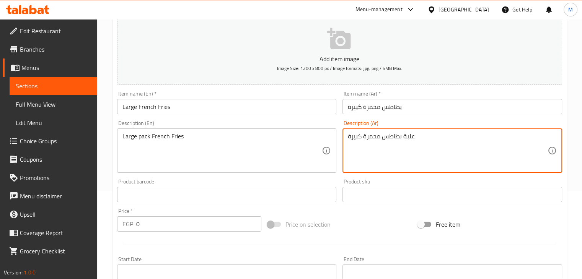
type textarea "علبة بطاطس محمرة كبيرة"
click at [447, 114] on input "بطاطس محمرة كبيرة" at bounding box center [453, 106] width 220 height 15
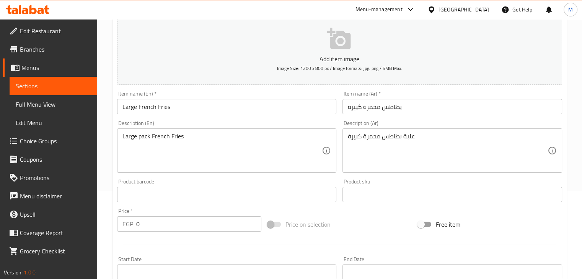
click at [422, 120] on div "Description (Ar) علبة بطاطس محمرة كبيرة Description (Ar)" at bounding box center [452, 146] width 226 height 59
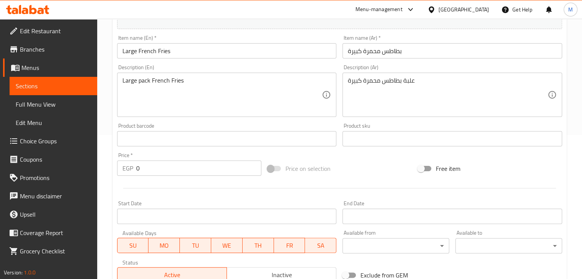
scroll to position [145, 0]
click at [166, 163] on input "0" at bounding box center [198, 167] width 125 height 15
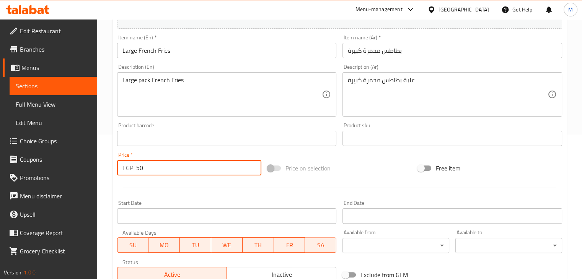
scroll to position [261, 0]
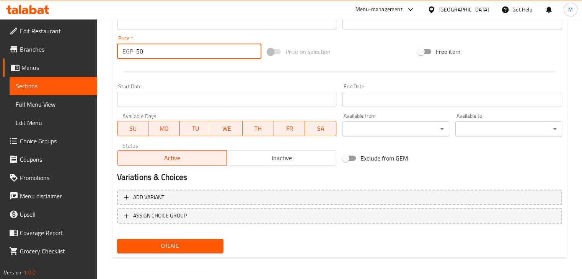
type input "50"
click at [152, 247] on span "Create" at bounding box center [170, 246] width 95 height 10
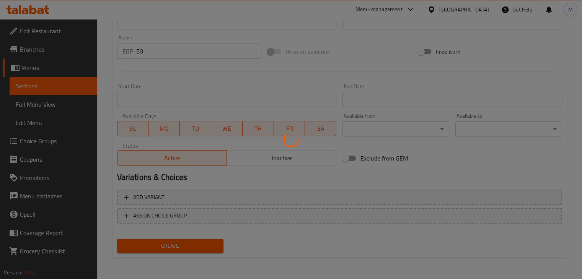
type input "0"
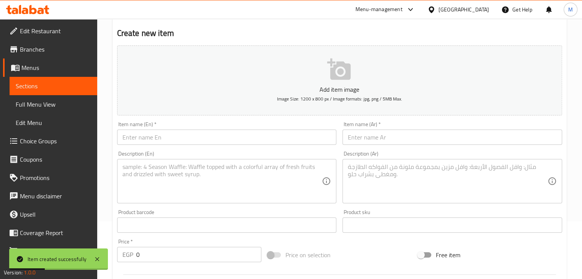
scroll to position [0, 0]
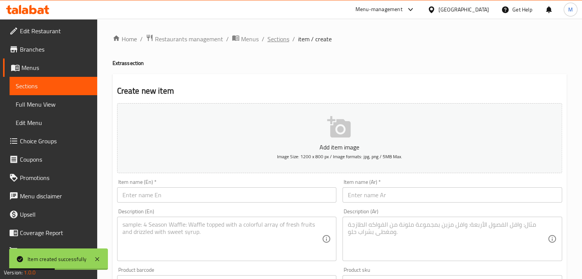
click at [280, 38] on span "Sections" at bounding box center [278, 38] width 22 height 9
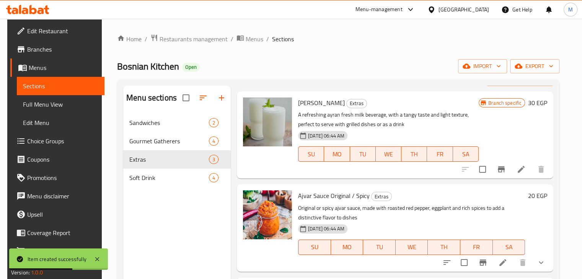
scroll to position [107, 0]
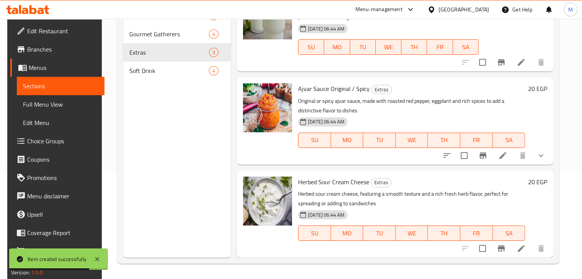
click at [147, 80] on nav "Sandwiches 2 Gourmet Gatherers 4 Extras 3 Soft Drink 4" at bounding box center [177, 43] width 108 height 80
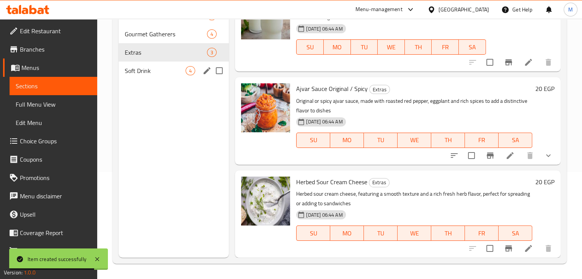
click at [159, 75] on div "Soft Drink 4" at bounding box center [174, 71] width 111 height 18
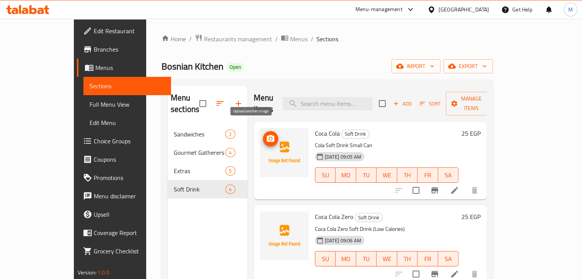
click at [269, 138] on circle "upload picture" at bounding box center [270, 139] width 2 height 2
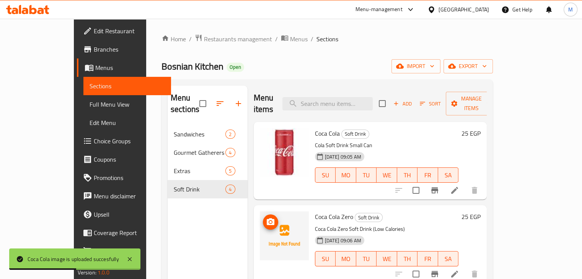
click at [266, 218] on icon "upload picture" at bounding box center [270, 222] width 9 height 9
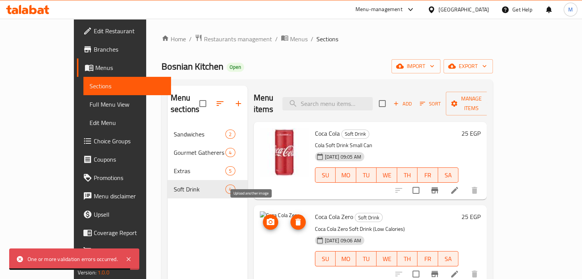
click at [266, 218] on icon "upload picture" at bounding box center [270, 222] width 9 height 9
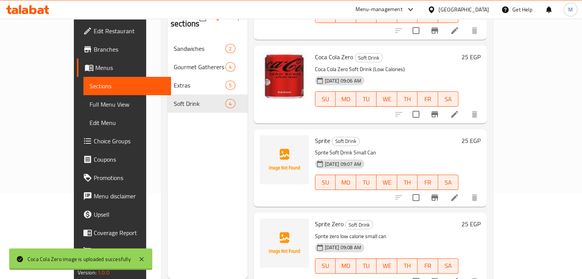
scroll to position [107, 0]
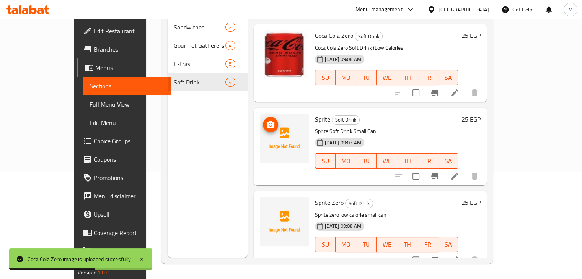
click at [267, 121] on icon "upload picture" at bounding box center [271, 124] width 8 height 7
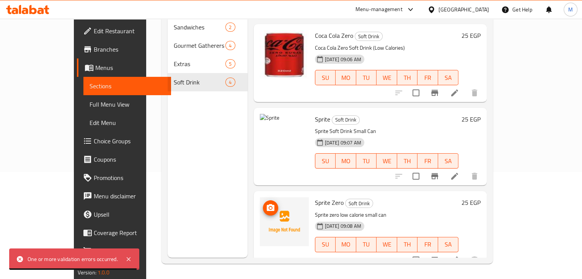
click at [267, 204] on icon "upload picture" at bounding box center [271, 207] width 8 height 7
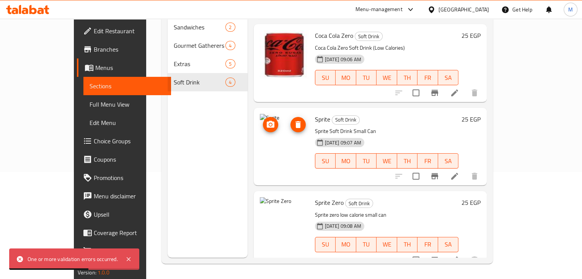
click at [260, 114] on img at bounding box center [284, 138] width 49 height 49
click at [267, 121] on icon "upload picture" at bounding box center [271, 124] width 8 height 7
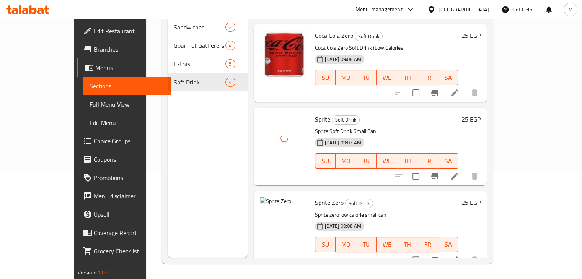
click at [462, 135] on div "[DATE] 09:07 AM SU MO TU WE TH FR SA" at bounding box center [387, 155] width 150 height 41
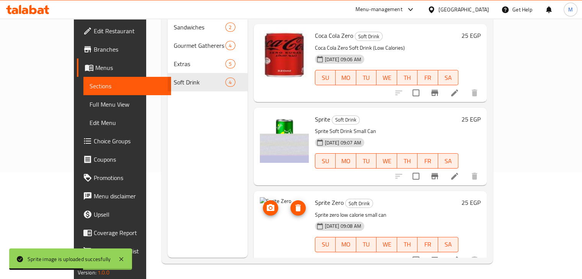
click at [267, 204] on icon "upload picture" at bounding box center [271, 207] width 8 height 7
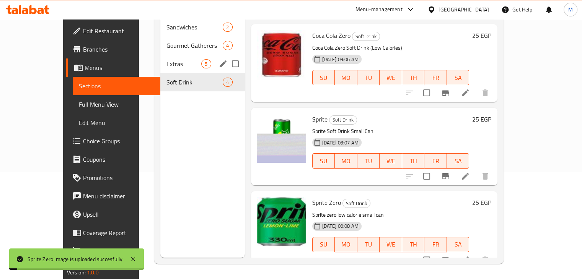
click at [181, 57] on div "Extras 5" at bounding box center [202, 64] width 84 height 18
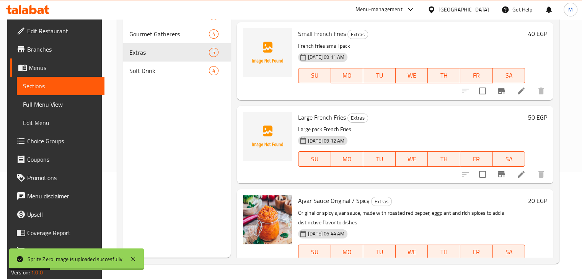
scroll to position [18, 0]
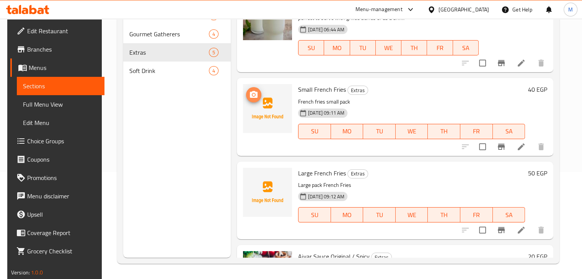
click at [250, 94] on icon "upload picture" at bounding box center [254, 94] width 8 height 7
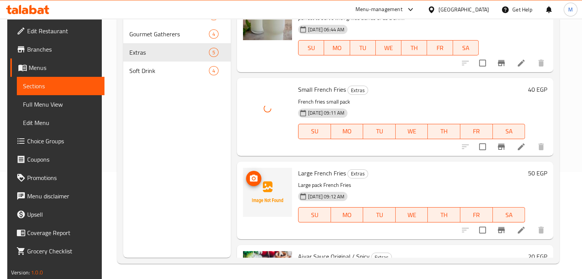
click at [253, 177] on icon "upload picture" at bounding box center [253, 178] width 9 height 9
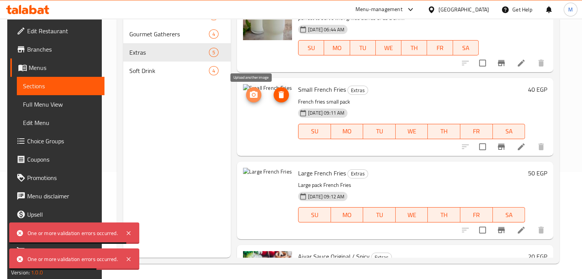
click at [249, 100] on button "upload picture" at bounding box center [253, 94] width 15 height 15
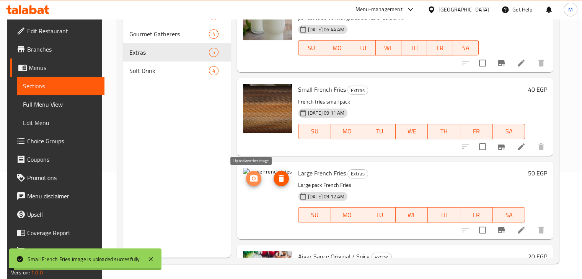
click at [253, 177] on icon "upload picture" at bounding box center [254, 178] width 8 height 7
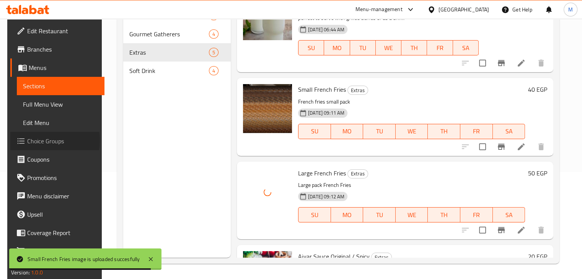
click at [29, 140] on span "Choice Groups" at bounding box center [62, 141] width 71 height 9
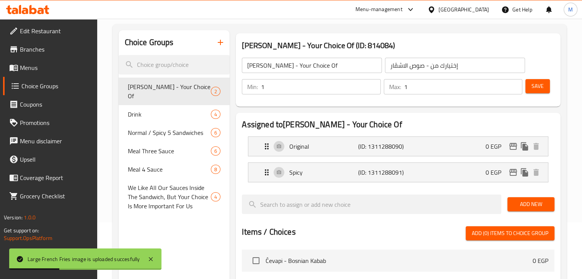
scroll to position [58, 0]
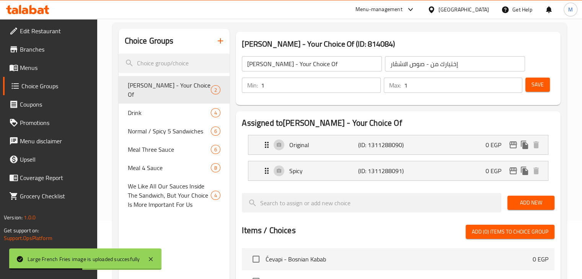
click at [218, 44] on icon "button" at bounding box center [220, 40] width 9 height 9
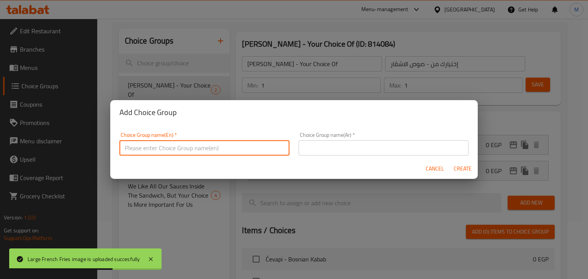
click at [150, 152] on input "text" at bounding box center [204, 147] width 170 height 15
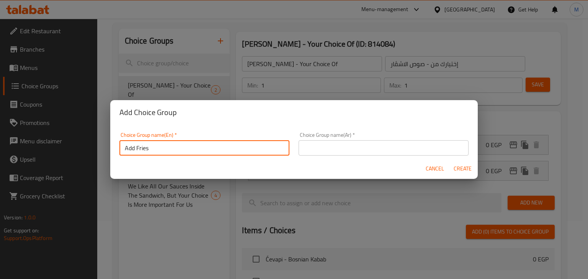
type input "Add Fries"
click at [357, 146] on input "text" at bounding box center [383, 147] width 170 height 15
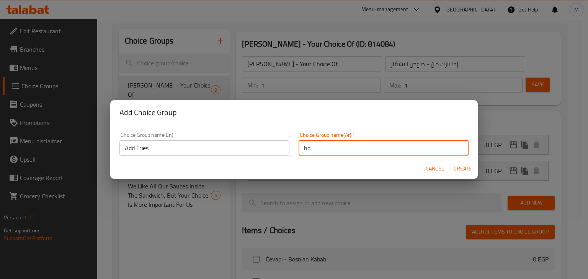
type input "h"
type input "اضافة بطاطس"
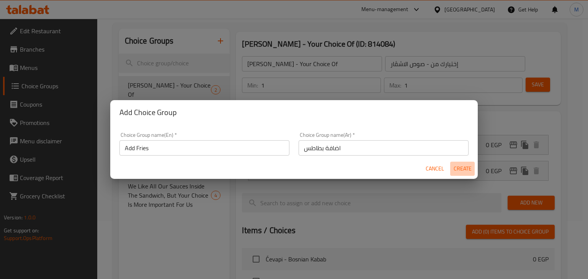
click at [456, 166] on span "Create" at bounding box center [462, 169] width 18 height 10
type input "Add Fries"
type input "اضافة بطاطس"
type input "0"
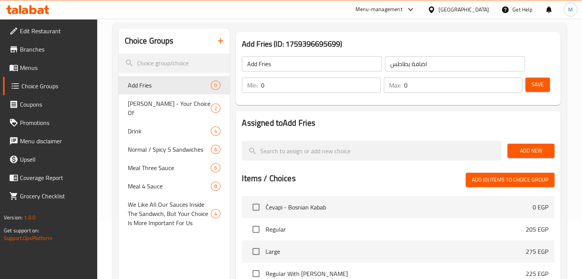
click at [366, 141] on div at bounding box center [372, 151] width 266 height 26
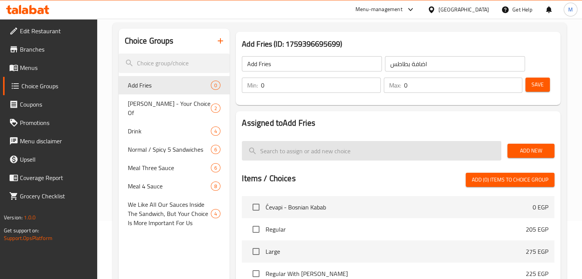
click at [356, 146] on input "search" at bounding box center [371, 151] width 259 height 20
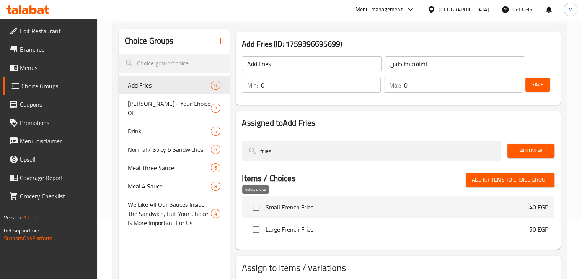
type input "fries"
click at [257, 207] on input "checkbox" at bounding box center [256, 207] width 16 height 16
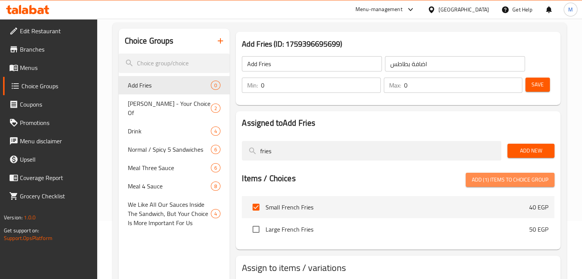
click at [506, 179] on span "Add (1) items to choice group" at bounding box center [510, 180] width 77 height 10
checkbox input "false"
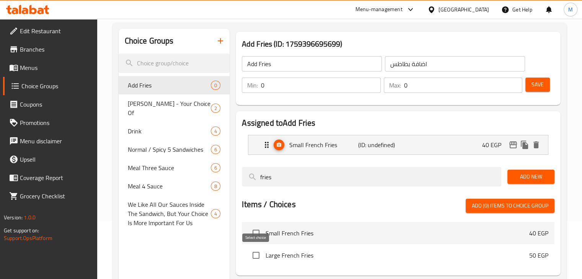
click at [256, 256] on input "checkbox" at bounding box center [256, 256] width 16 height 16
click at [486, 208] on span "Add (1) items to choice group" at bounding box center [510, 206] width 77 height 10
checkbox input "false"
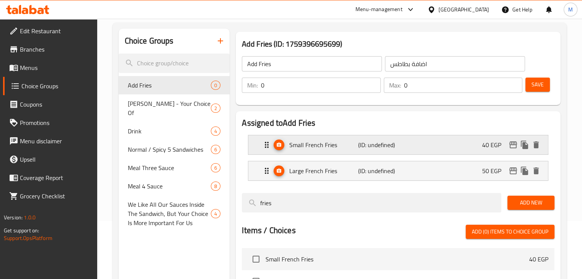
click at [509, 148] on icon "edit" at bounding box center [513, 144] width 9 height 9
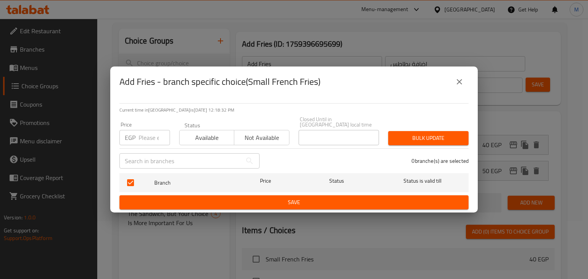
click at [460, 86] on icon "close" at bounding box center [459, 81] width 9 height 9
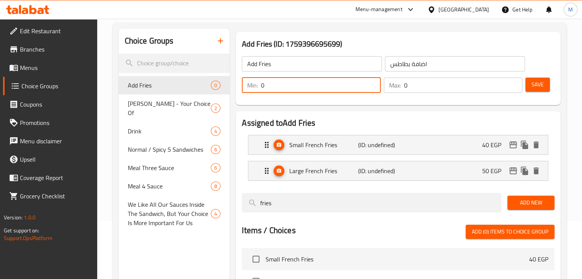
click at [331, 88] on input "0" at bounding box center [320, 85] width 119 height 15
click at [438, 92] on input "0" at bounding box center [463, 85] width 118 height 15
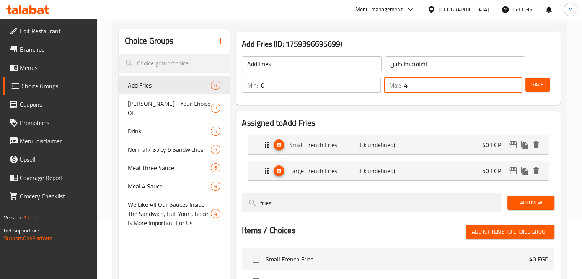
type input "4"
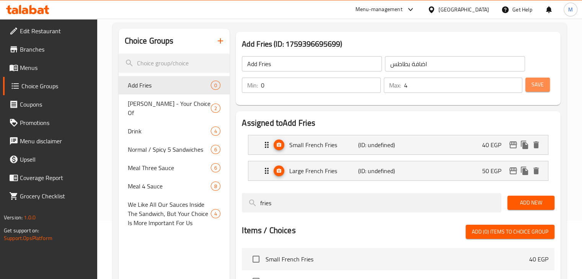
click at [543, 85] on span "Save" at bounding box center [538, 85] width 12 height 10
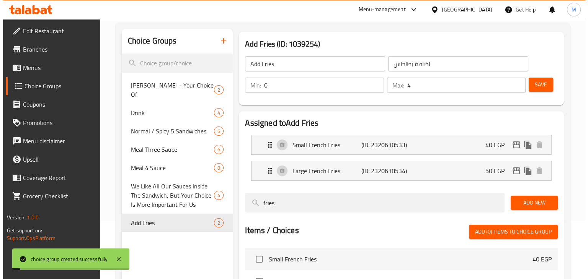
scroll to position [159, 0]
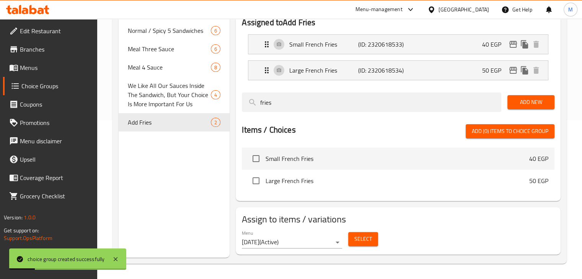
click at [360, 235] on span "Select" at bounding box center [363, 240] width 18 height 10
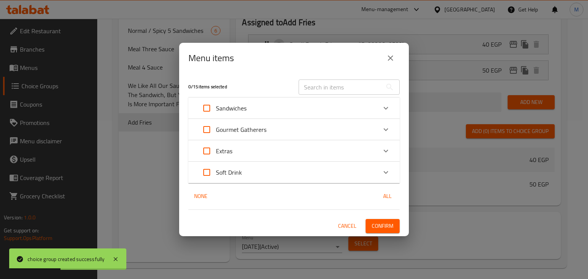
click at [259, 109] on div "Sandwiches" at bounding box center [286, 108] width 179 height 18
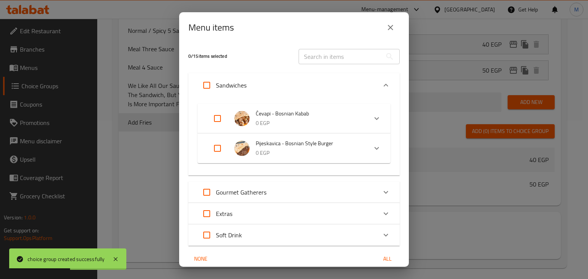
click at [216, 119] on input "Expand" at bounding box center [217, 118] width 18 height 18
checkbox input "true"
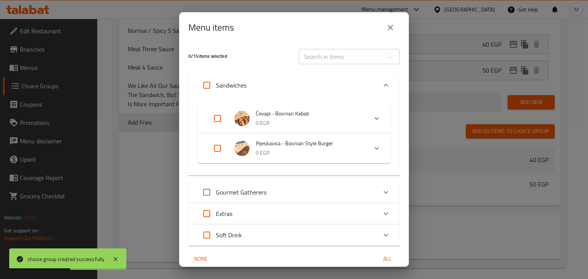
checkbox input "true"
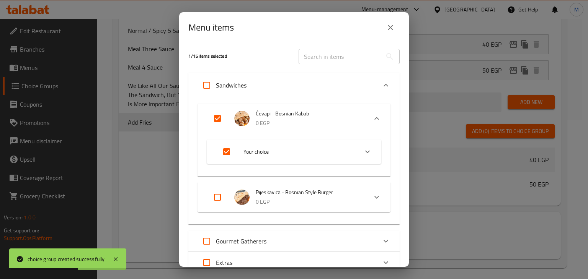
click at [216, 194] on input "Expand" at bounding box center [217, 197] width 18 height 18
checkbox input "true"
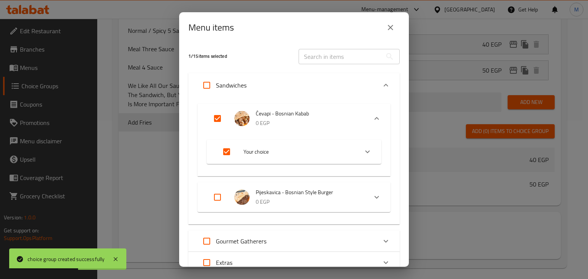
checkbox input "true"
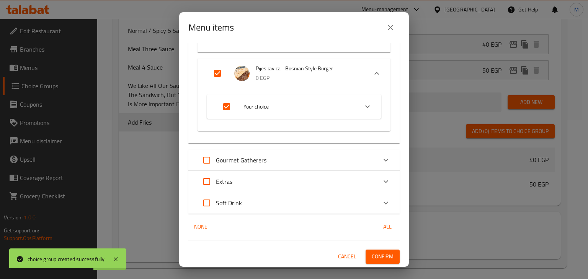
click at [271, 157] on div "Gourmet Gatherers" at bounding box center [286, 160] width 179 height 18
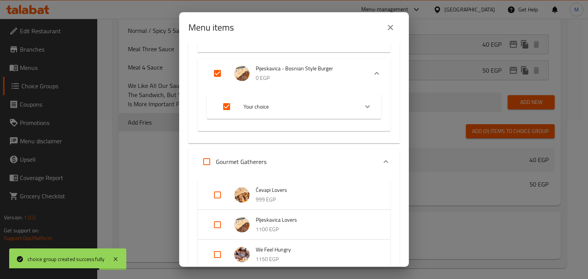
click at [218, 194] on input "Expand" at bounding box center [217, 195] width 18 height 18
checkbox input "true"
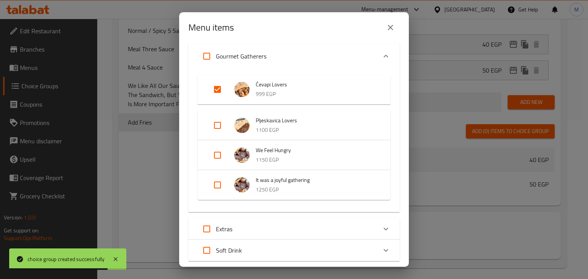
scroll to position [233, 0]
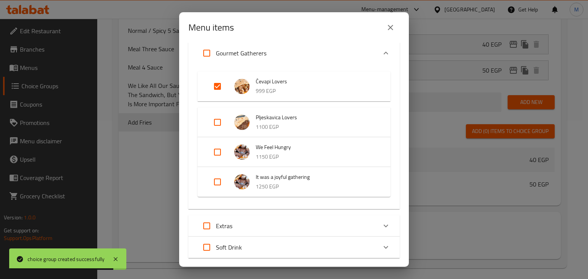
click at [216, 168] on div "It was a joyful gathering 1250 EGP" at bounding box center [293, 182] width 193 height 30
click at [215, 157] on input "Expand" at bounding box center [217, 152] width 18 height 18
checkbox input "true"
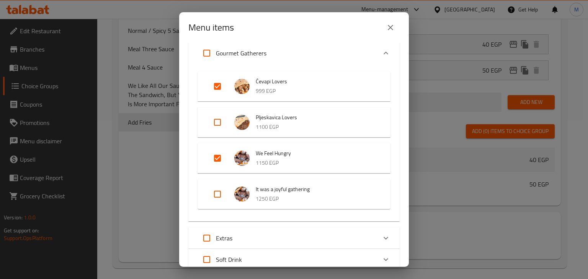
click at [216, 128] on input "Expand" at bounding box center [217, 122] width 18 height 18
checkbox input "true"
click at [213, 197] on input "Expand" at bounding box center [217, 194] width 18 height 18
checkbox input "true"
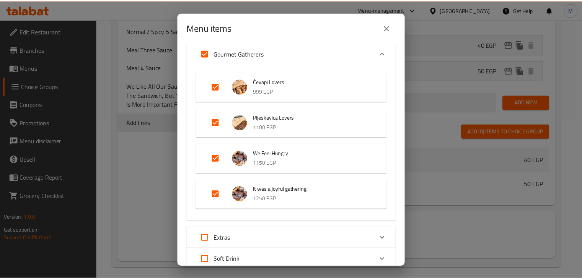
scroll to position [289, 0]
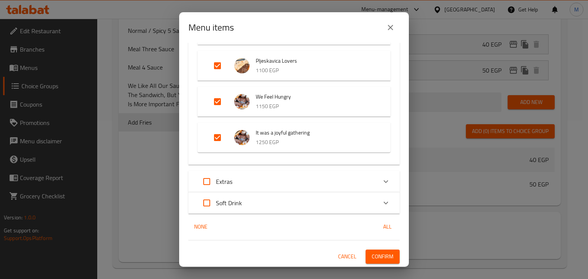
click at [387, 258] on button "Confirm" at bounding box center [382, 257] width 34 height 14
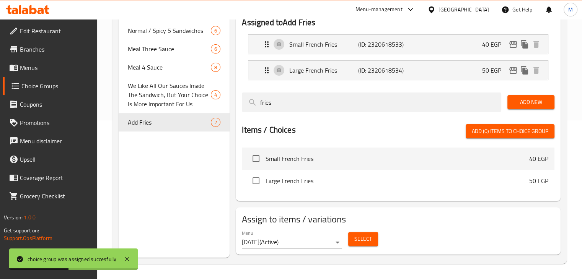
click at [14, 14] on icon at bounding box center [14, 11] width 7 height 7
